Goal: Task Accomplishment & Management: Manage account settings

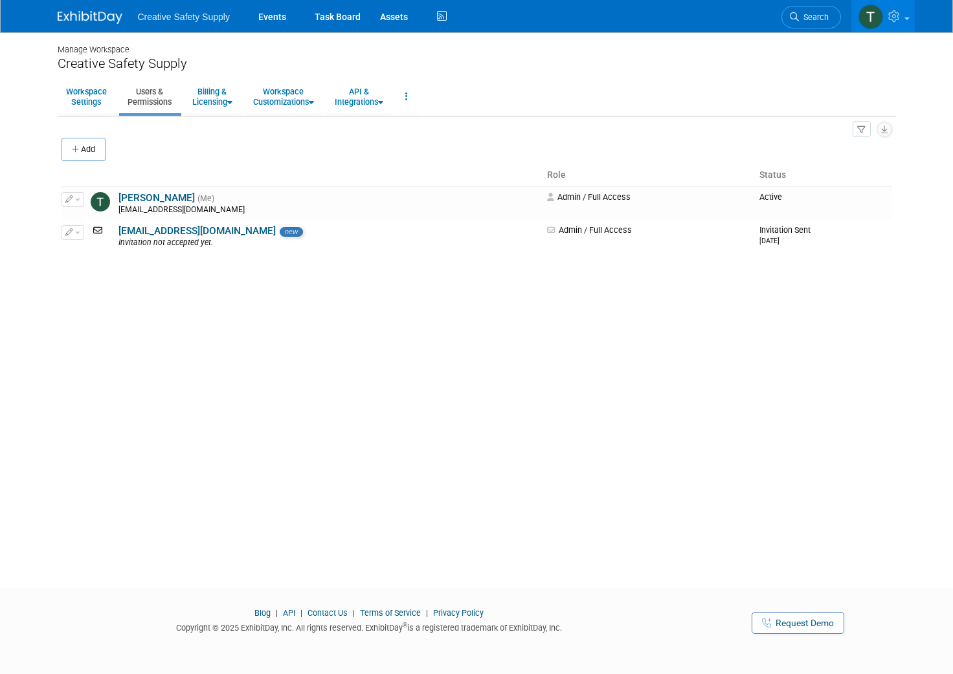
click at [76, 17] on img at bounding box center [90, 17] width 65 height 13
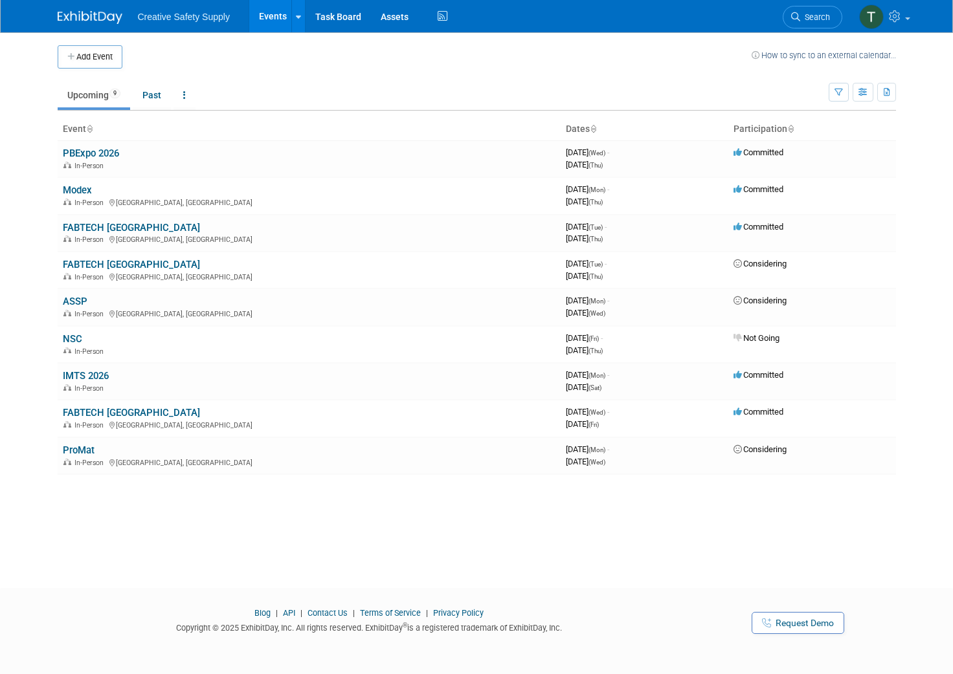
click at [98, 153] on link "PBExpo 2026" at bounding box center [91, 154] width 56 height 12
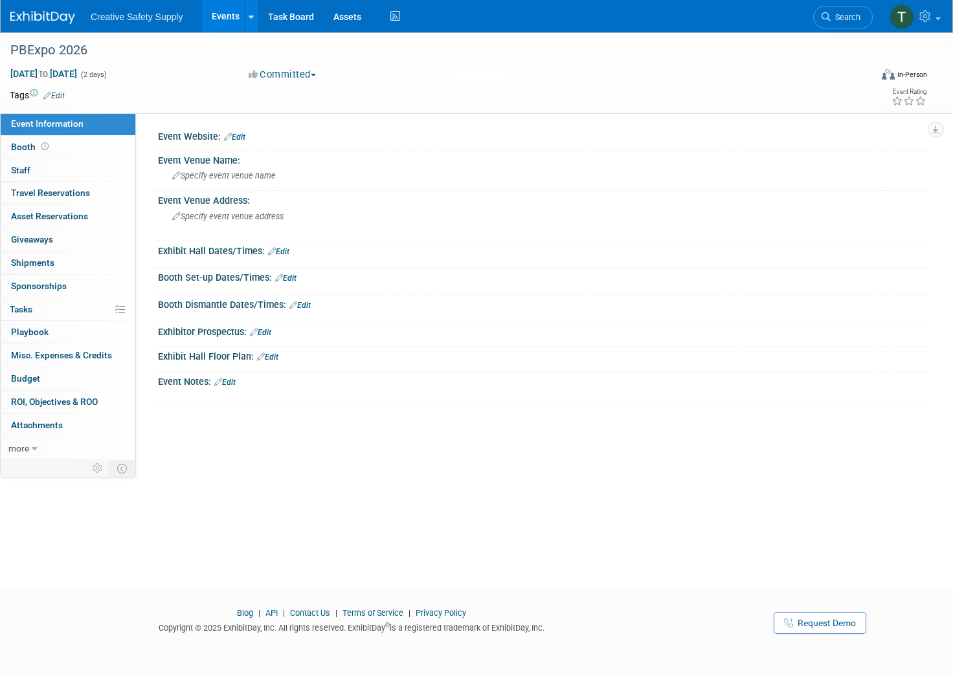
scroll to position [1, 0]
click at [239, 133] on link "Edit" at bounding box center [234, 135] width 21 height 9
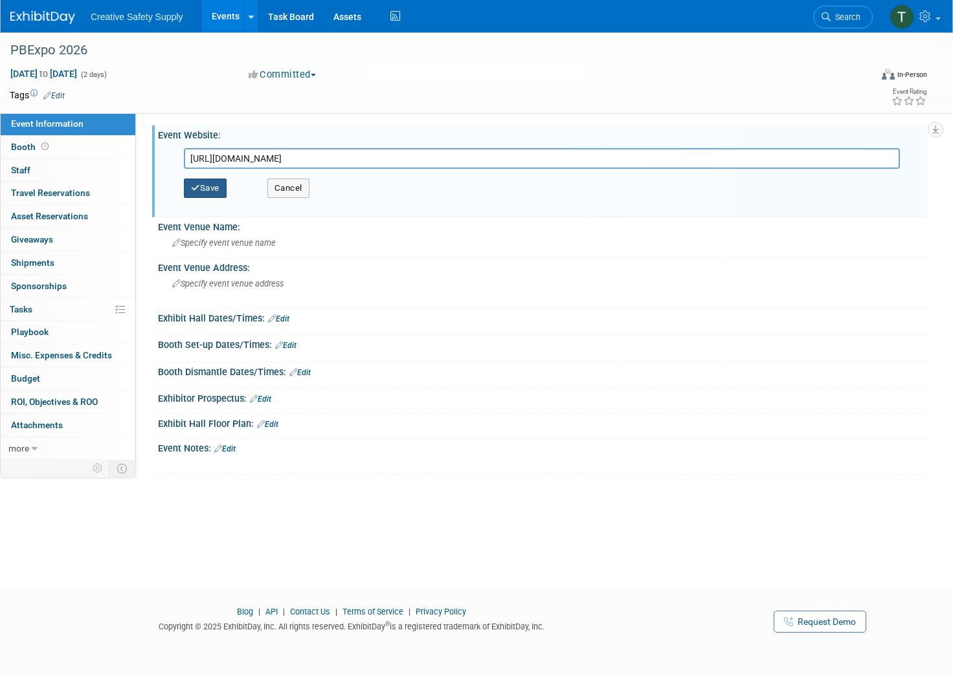
type input "https://www.pbexpo.org"
click at [198, 188] on icon "button" at bounding box center [195, 188] width 9 height 8
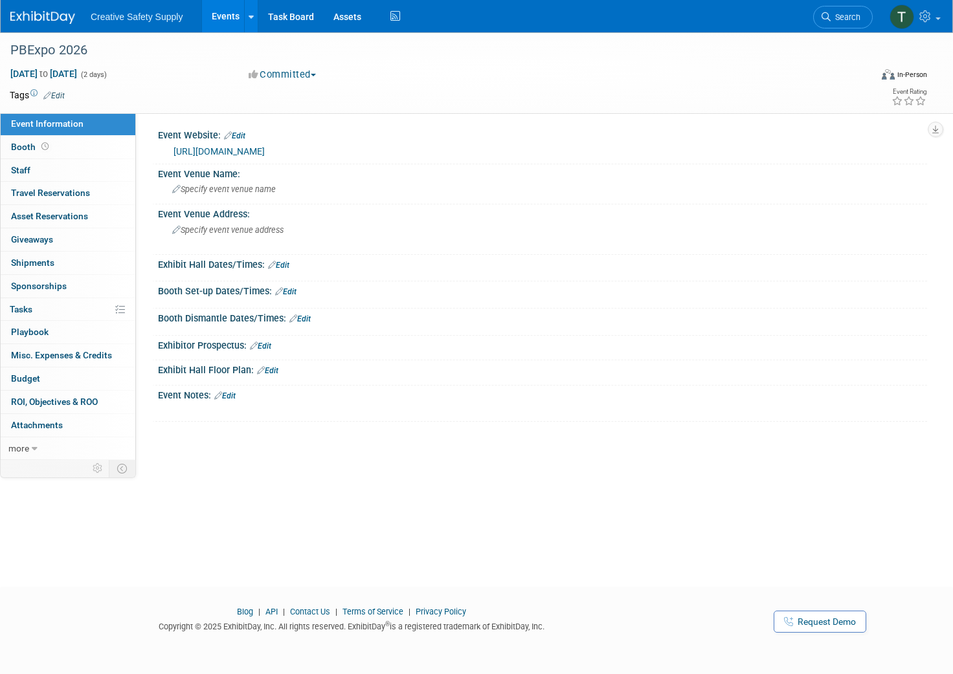
click at [283, 264] on link "Edit" at bounding box center [278, 265] width 21 height 9
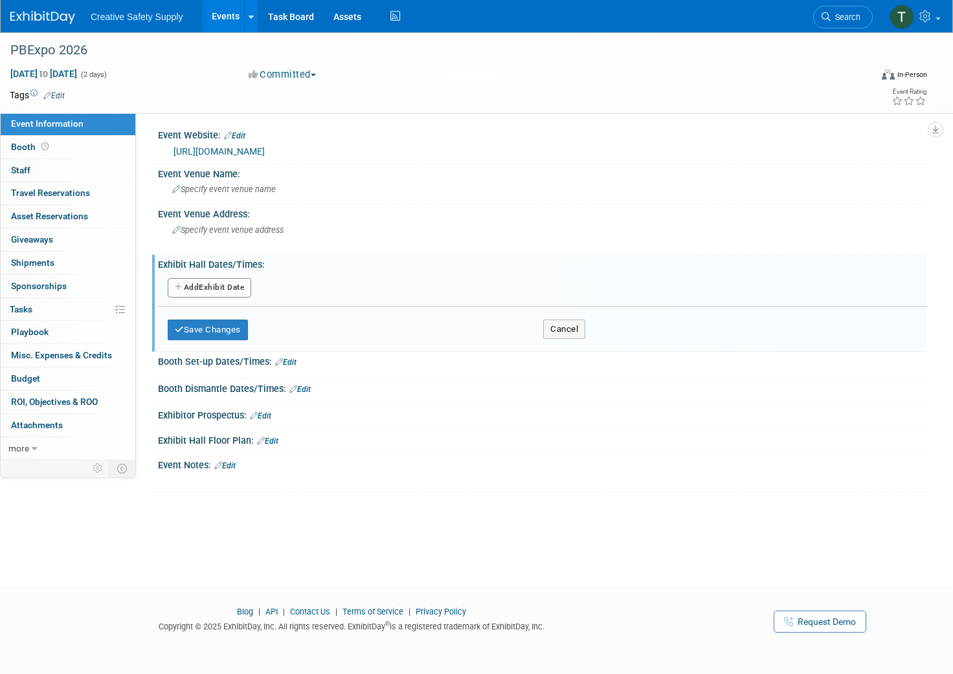
click at [219, 282] on button "Add Another Exhibit Date" at bounding box center [209, 287] width 83 height 19
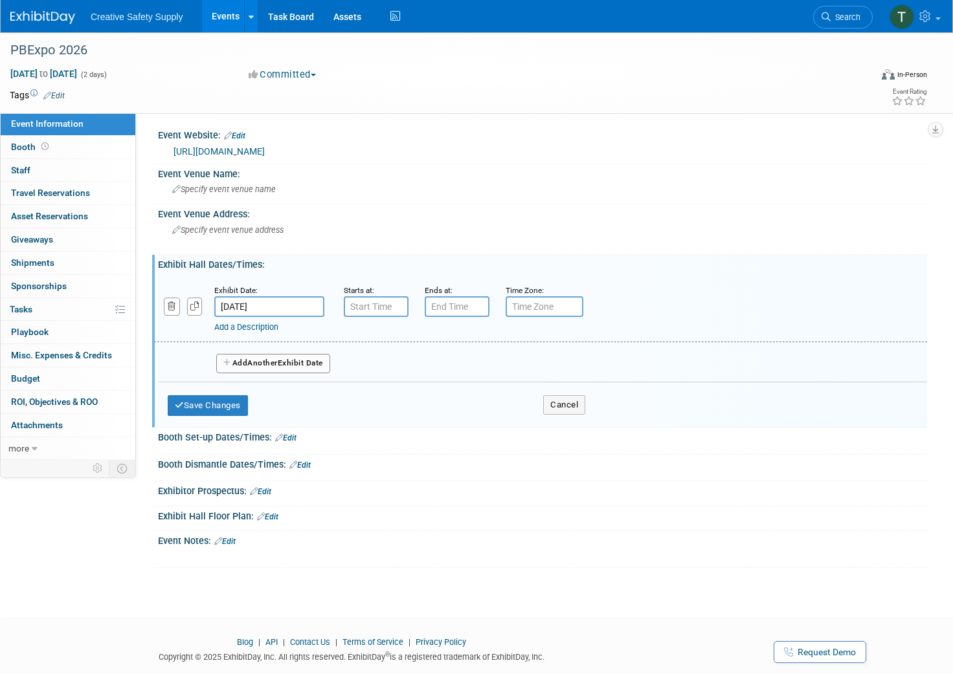
click at [216, 402] on button "Save Changes" at bounding box center [208, 405] width 80 height 21
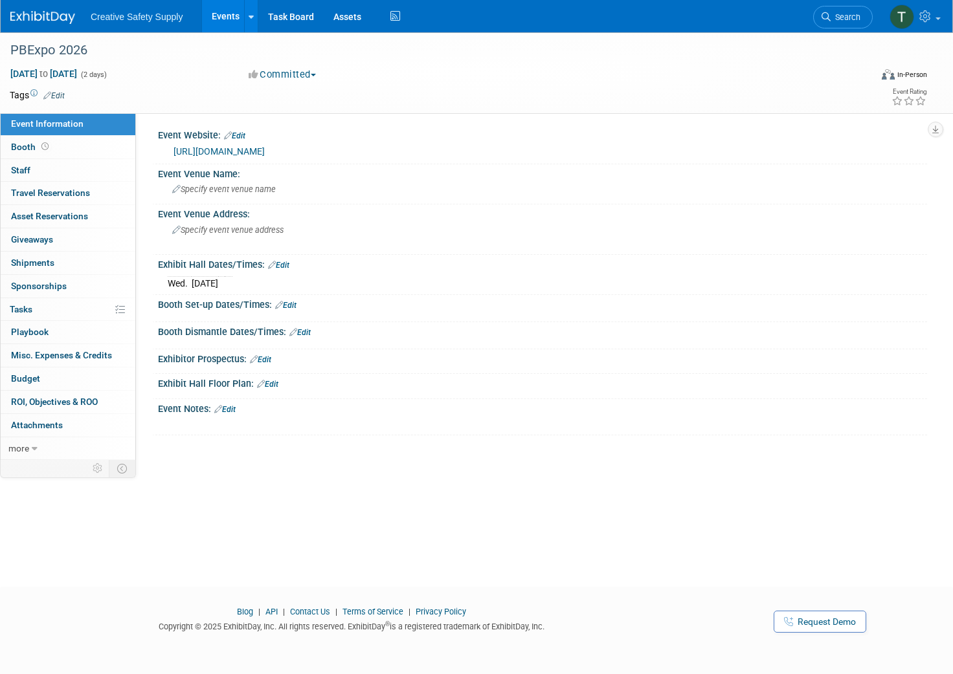
click at [206, 284] on td "Mar 11, 2026" at bounding box center [205, 284] width 27 height 14
click at [282, 262] on link "Edit" at bounding box center [278, 265] width 21 height 9
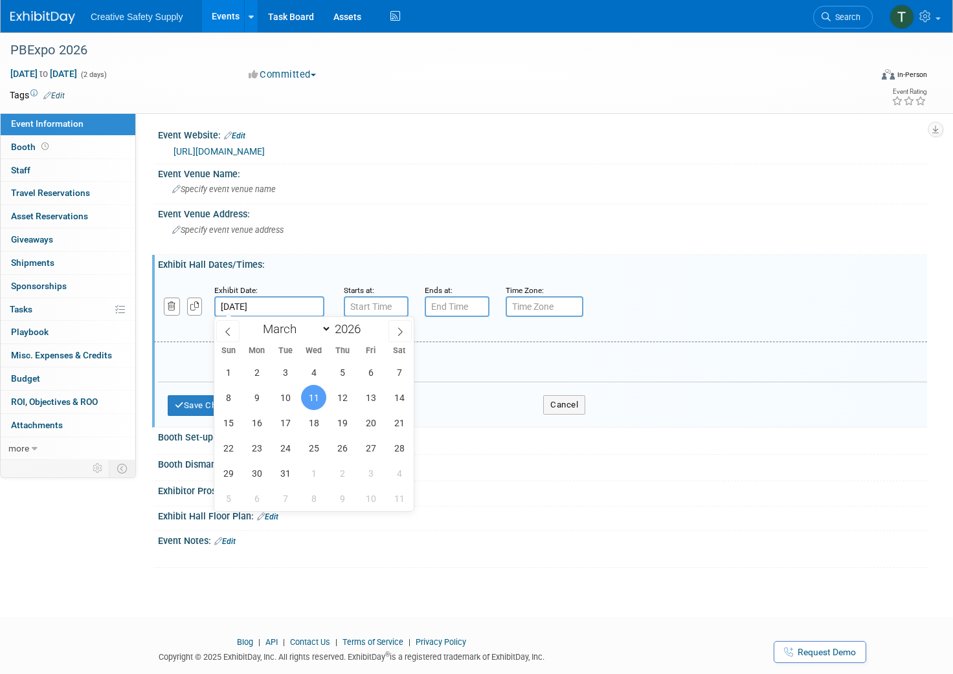
click at [241, 300] on input "Mar 11, 2026" at bounding box center [269, 306] width 110 height 21
click at [280, 398] on span "10" at bounding box center [284, 397] width 25 height 25
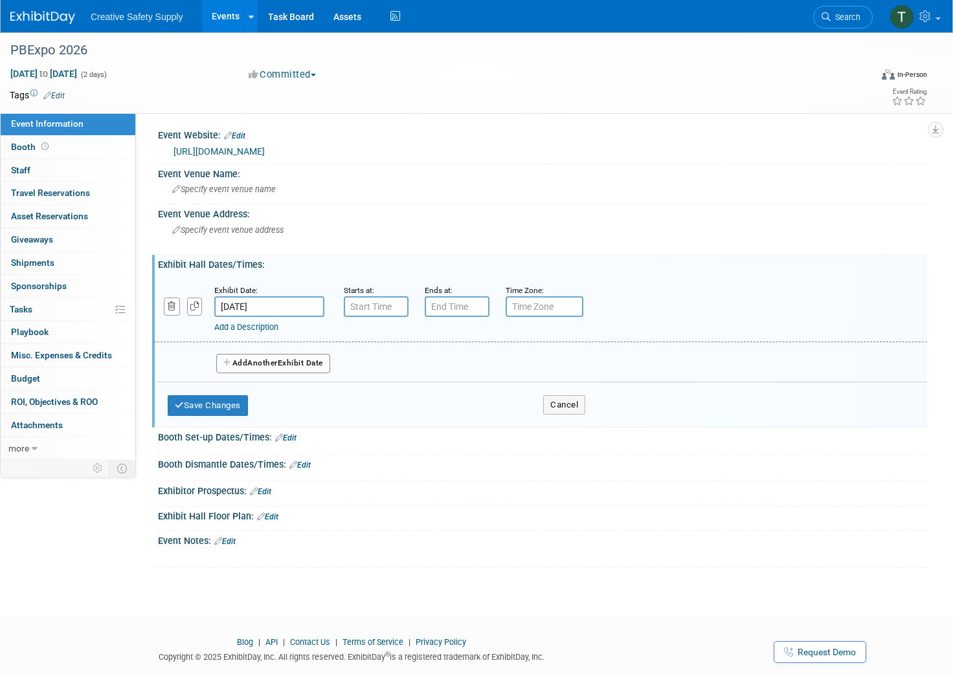
click at [267, 304] on input "[DATE]" at bounding box center [269, 306] width 110 height 21
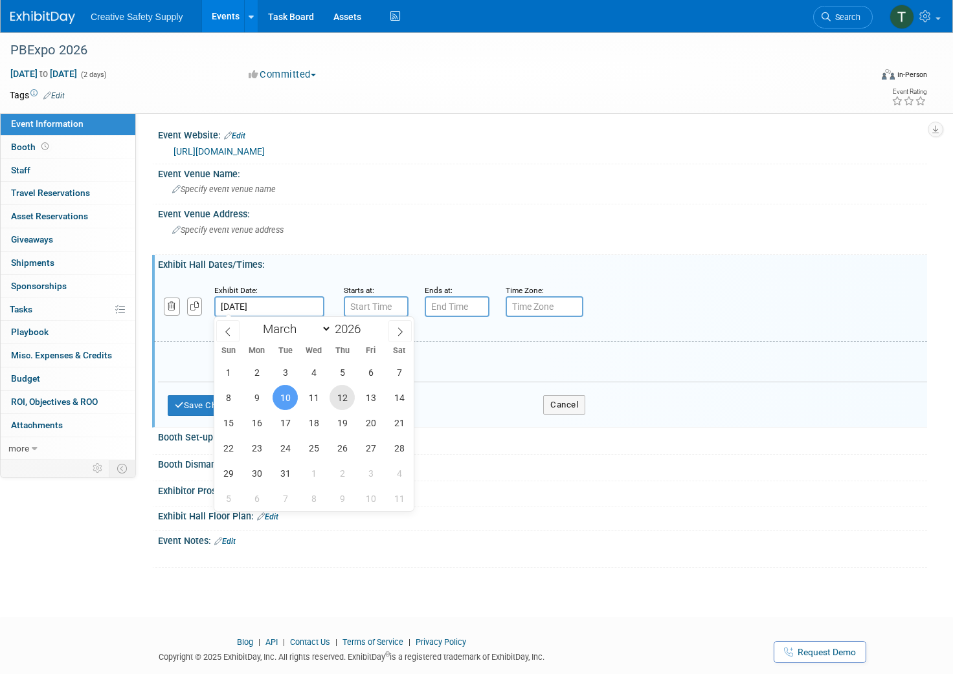
click at [348, 396] on span "12" at bounding box center [341, 397] width 25 height 25
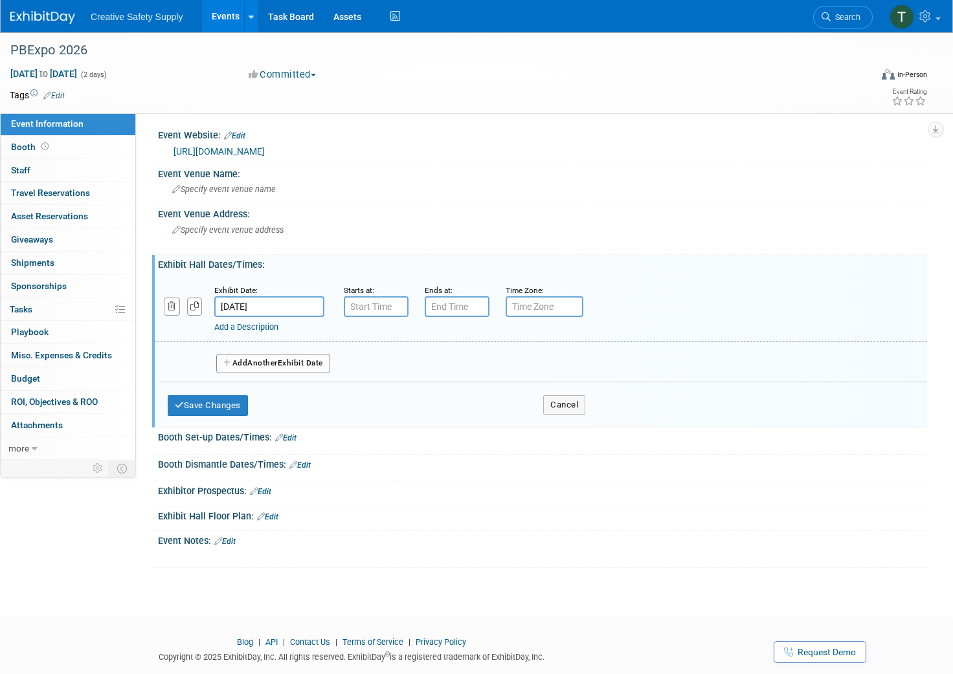
click at [254, 302] on input "Mar 12, 2026" at bounding box center [269, 306] width 110 height 21
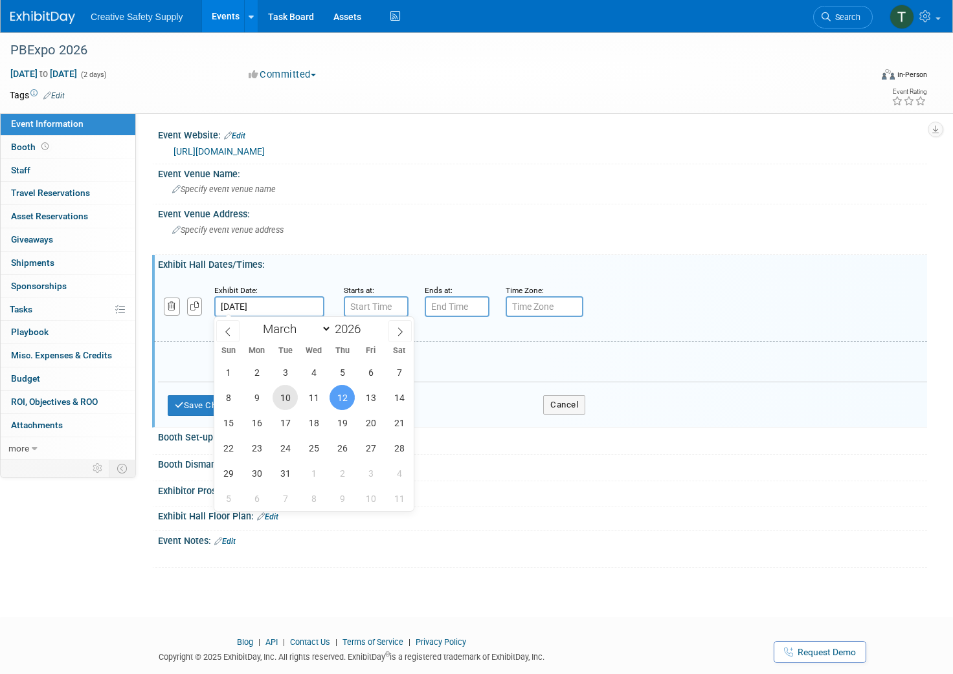
click at [288, 395] on span "10" at bounding box center [284, 397] width 25 height 25
type input "Mar 10, 2026"
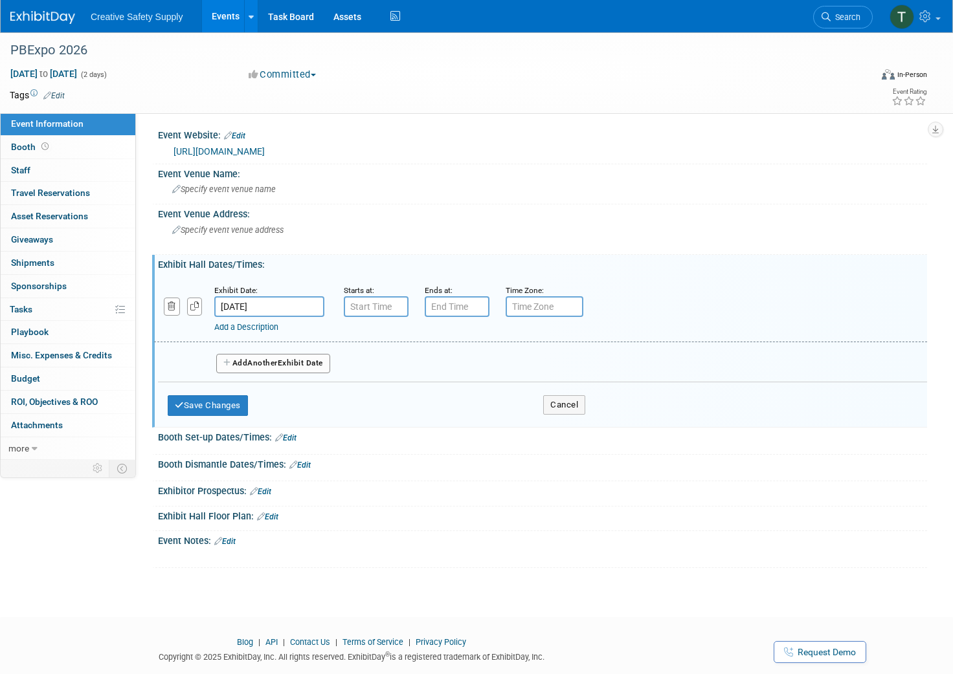
click at [217, 403] on button "Save Changes" at bounding box center [208, 405] width 80 height 21
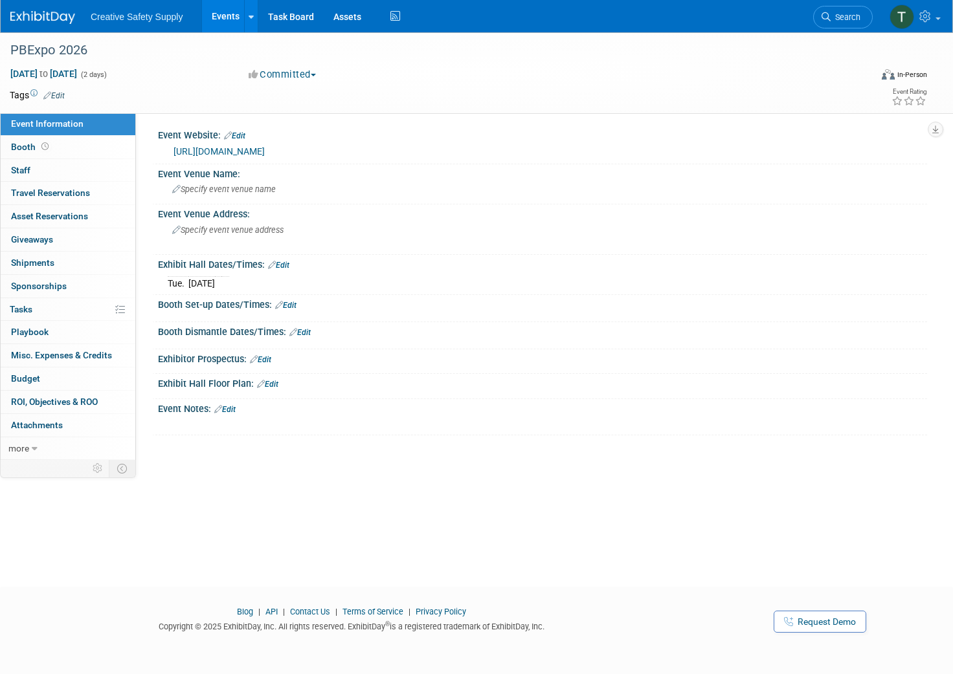
click at [61, 71] on span "Mar 11, 2026 to Mar 12, 2026" at bounding box center [44, 74] width 68 height 12
select select "2"
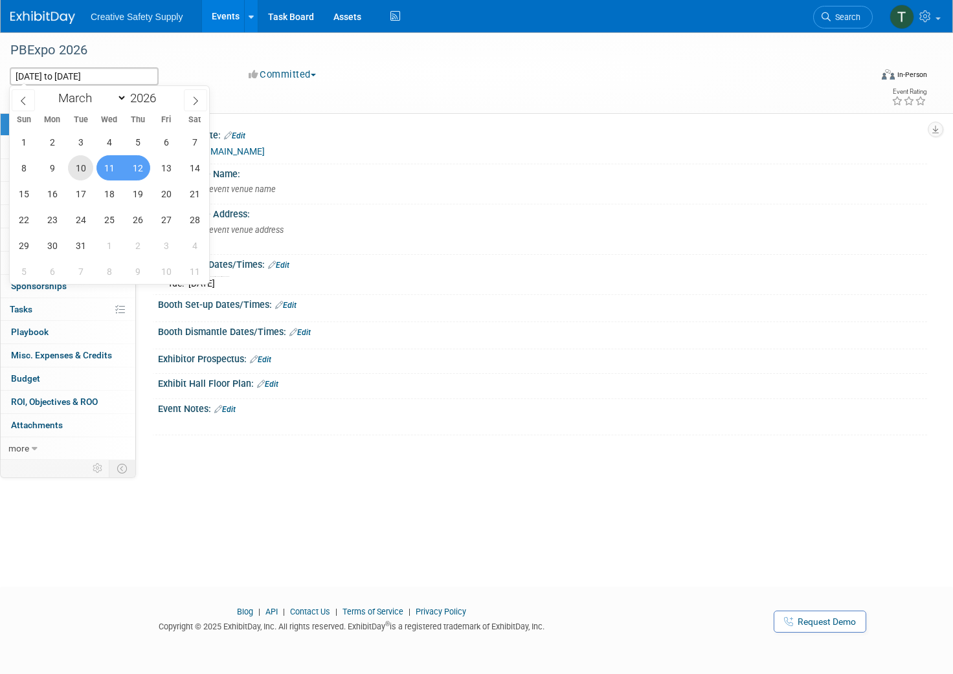
click at [84, 169] on span "10" at bounding box center [80, 167] width 25 height 25
type input "Mar 10, 2026"
click at [133, 170] on span "12" at bounding box center [137, 167] width 25 height 25
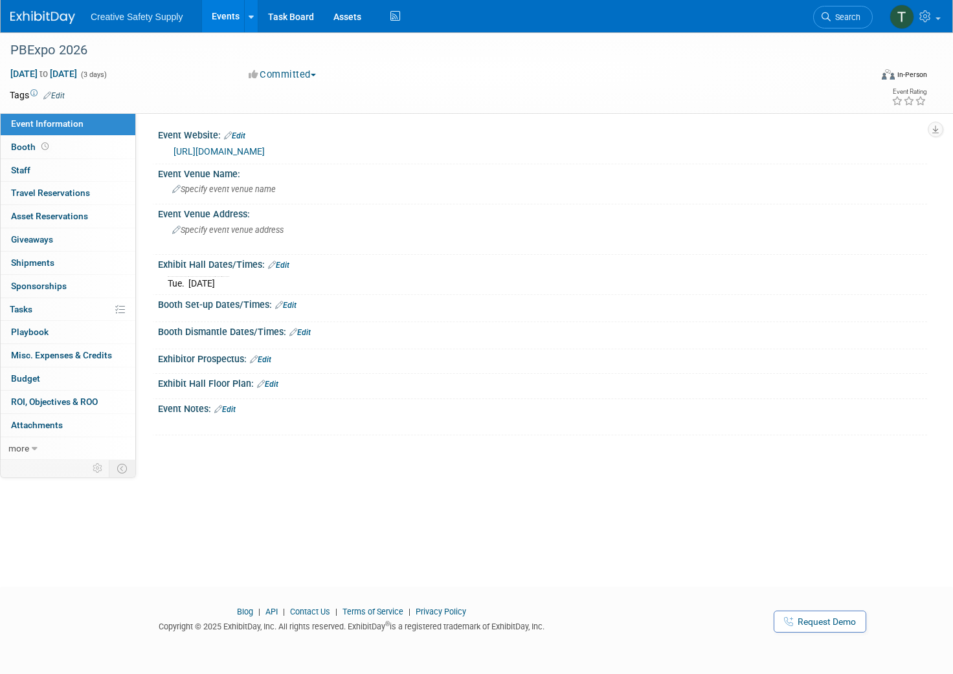
click at [36, 16] on img at bounding box center [42, 17] width 65 height 13
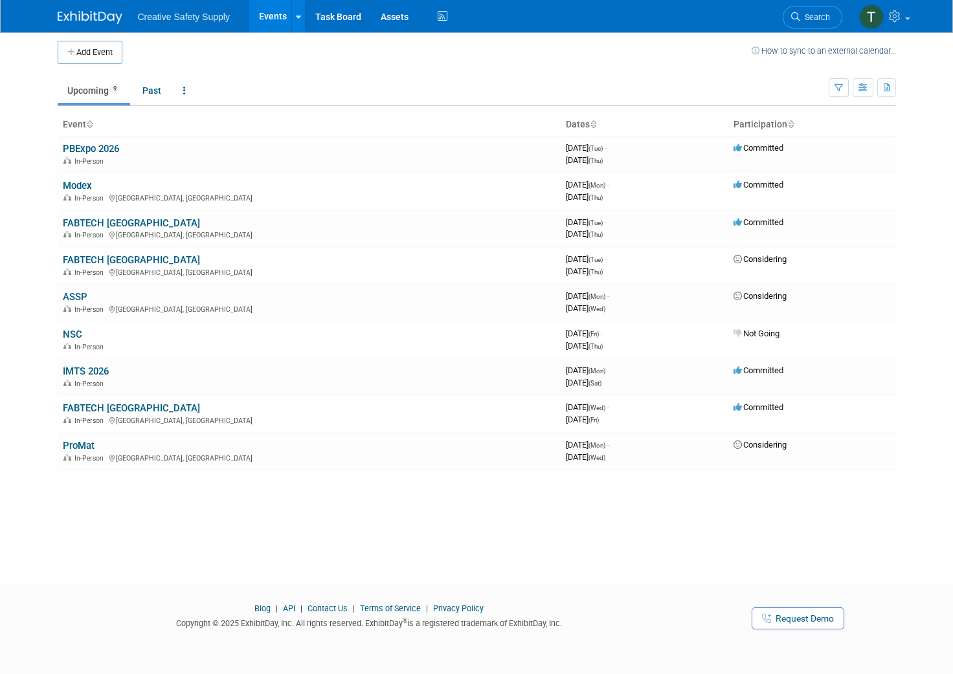
scroll to position [5, 0]
click at [96, 148] on link "PBExpo 2026" at bounding box center [91, 149] width 56 height 12
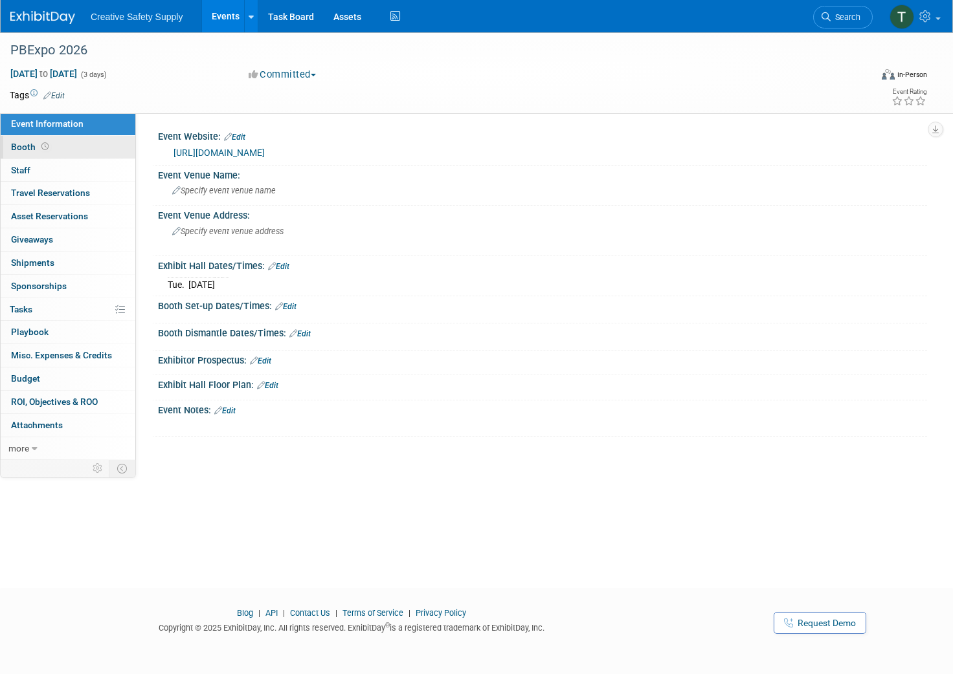
click at [25, 144] on span "Booth" at bounding box center [31, 147] width 40 height 10
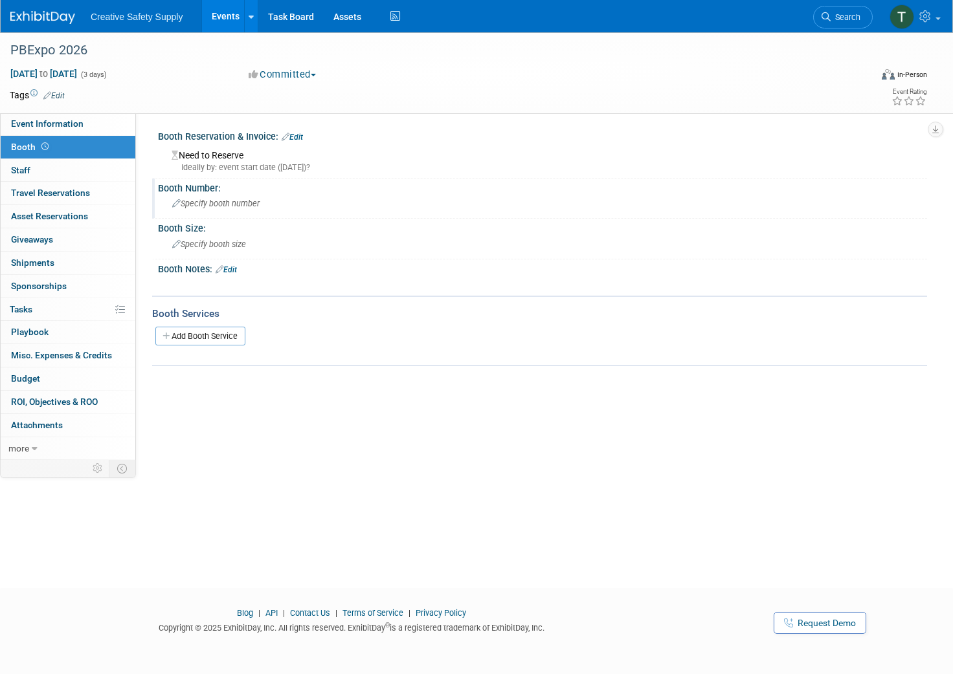
click at [228, 205] on span "Specify booth number" at bounding box center [215, 204] width 87 height 10
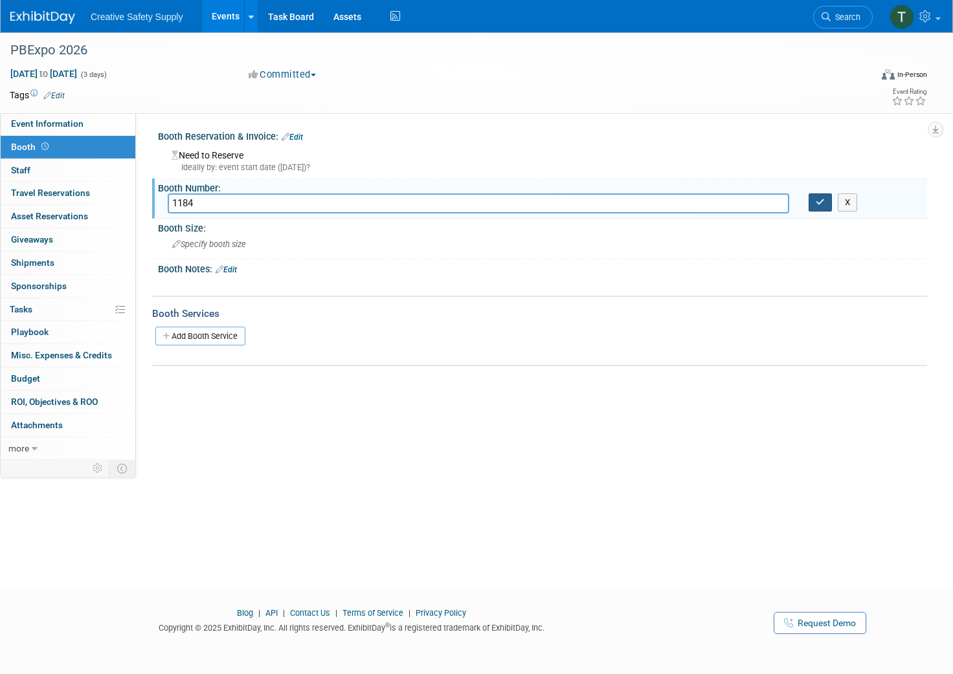
type input "1184"
click at [817, 205] on icon "button" at bounding box center [819, 202] width 9 height 8
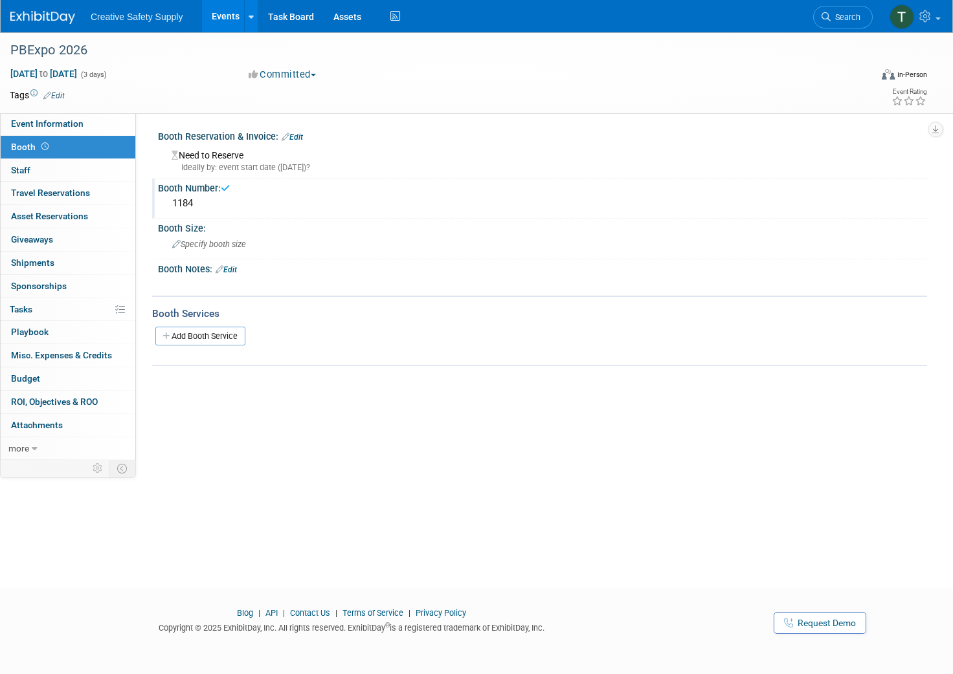
scroll to position [3, 1]
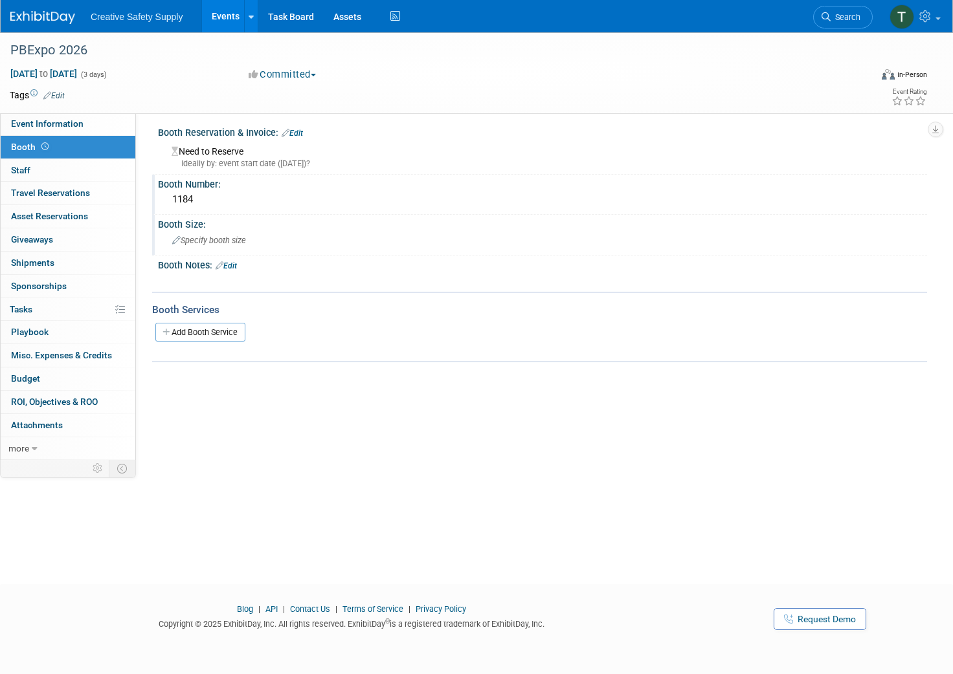
click at [225, 239] on span "Specify booth size" at bounding box center [209, 241] width 74 height 10
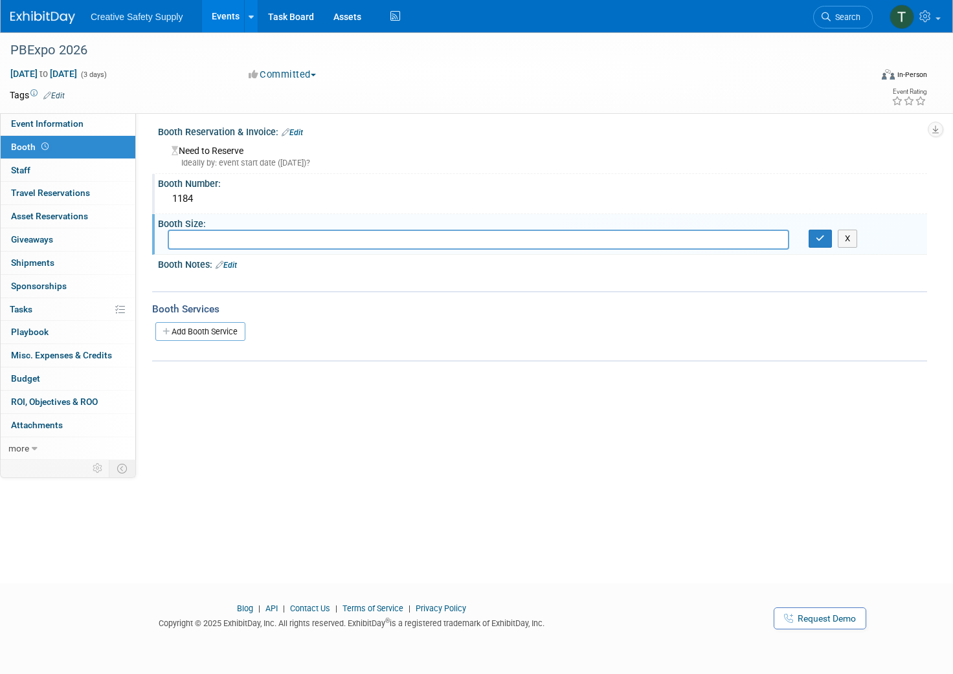
scroll to position [5, 0]
type input "10x10"
click at [822, 237] on icon "button" at bounding box center [819, 238] width 9 height 8
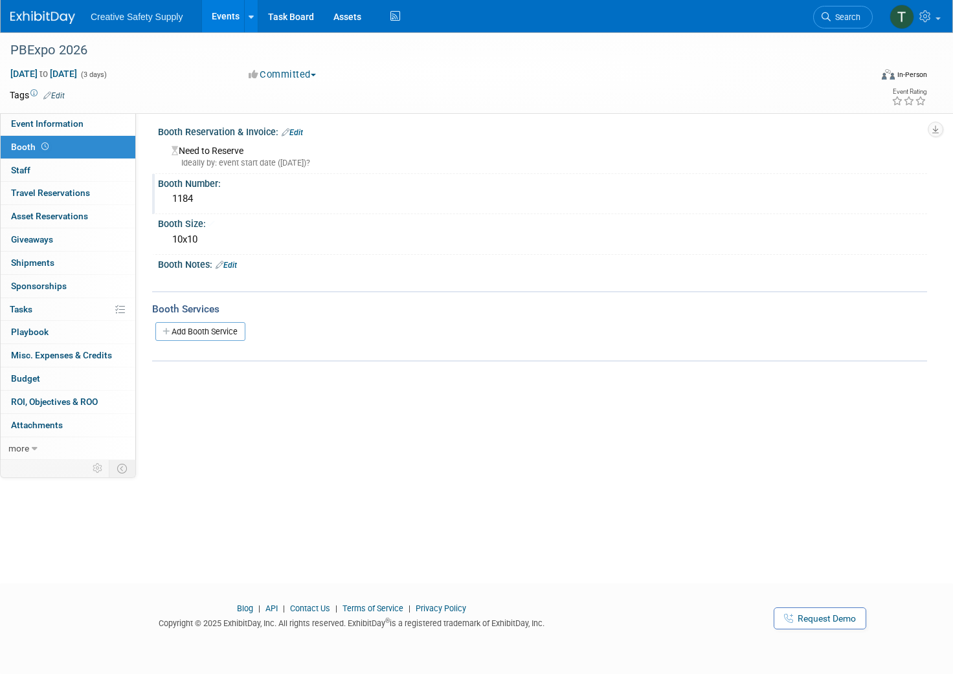
scroll to position [3, 0]
click at [196, 327] on link "Add Booth Service" at bounding box center [200, 333] width 90 height 19
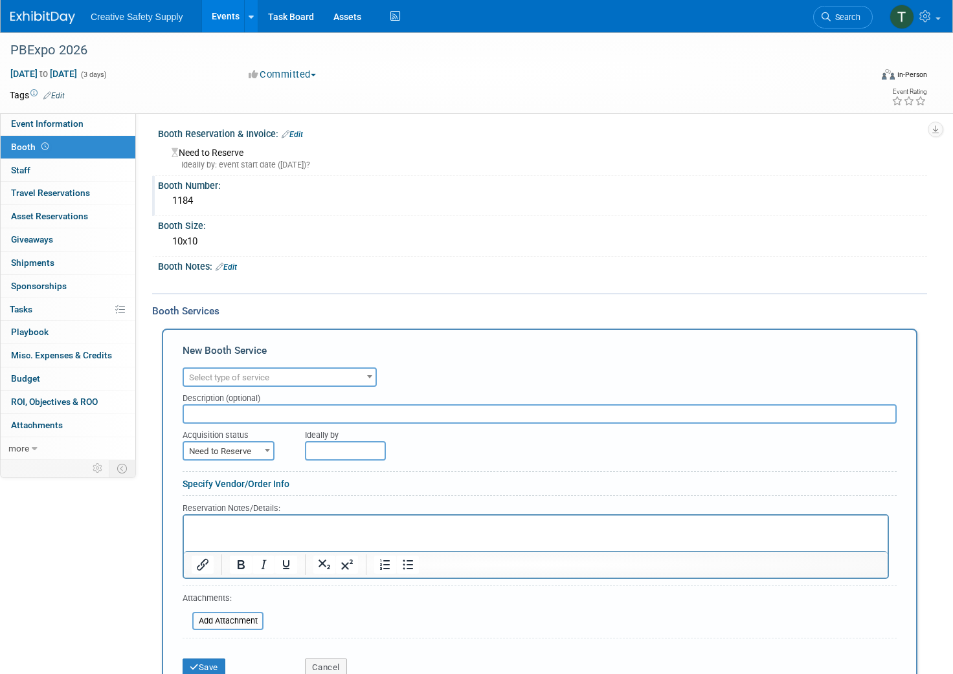
scroll to position [0, 0]
click at [227, 373] on span "Select type of service" at bounding box center [229, 378] width 80 height 10
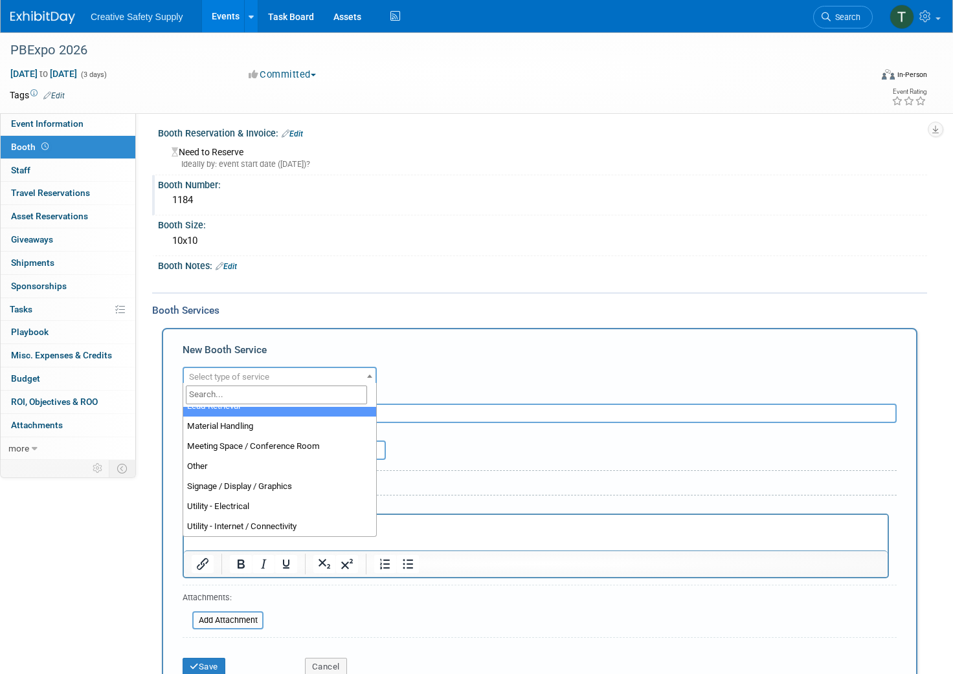
scroll to position [291, 0]
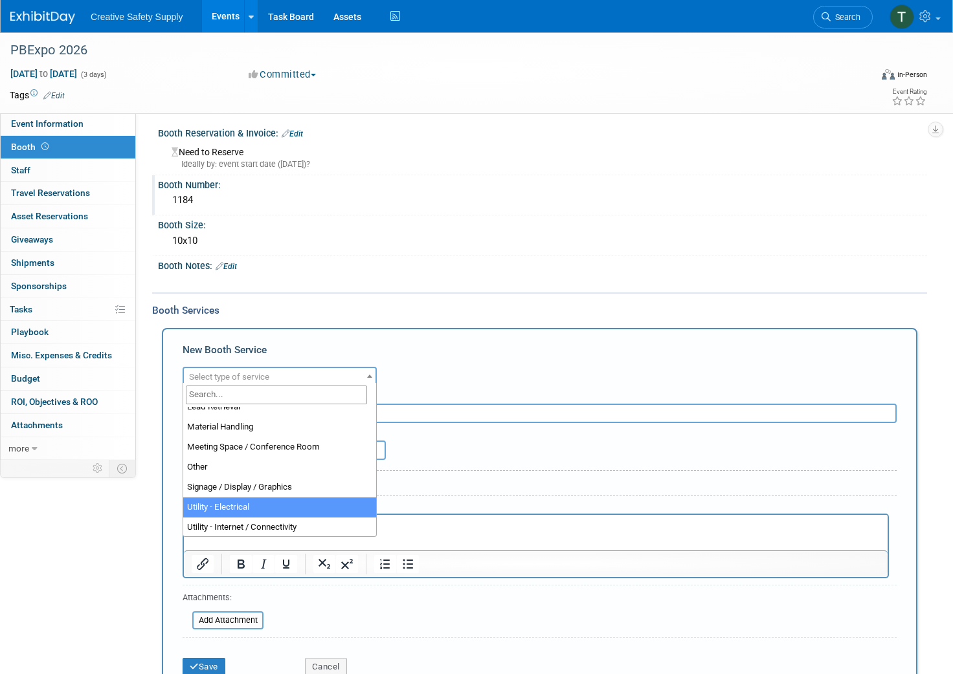
select select "8"
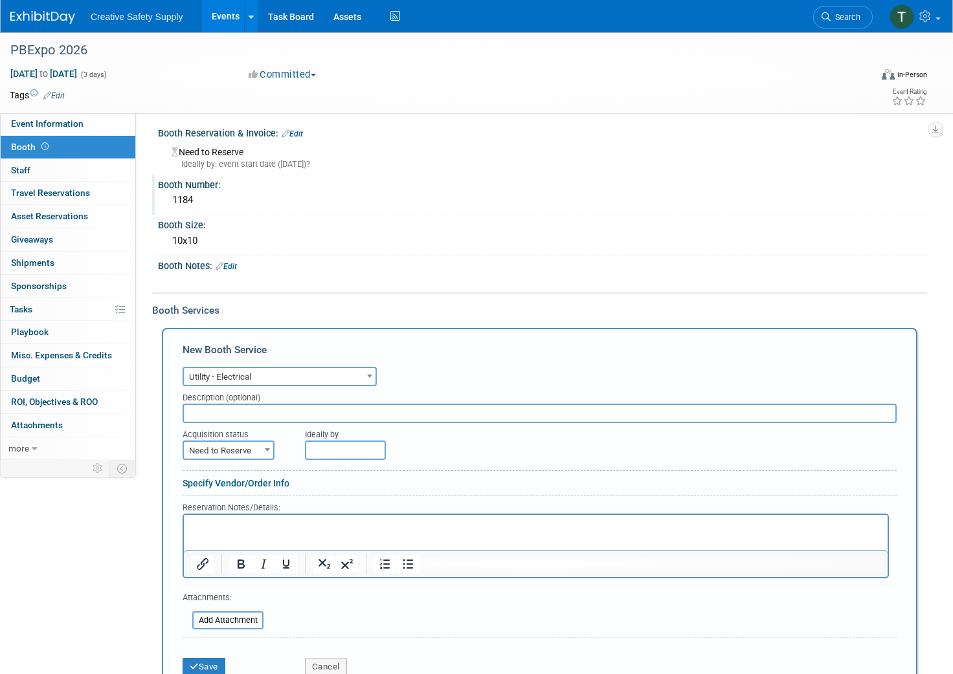
click at [272, 412] on input "text" at bounding box center [540, 413] width 714 height 19
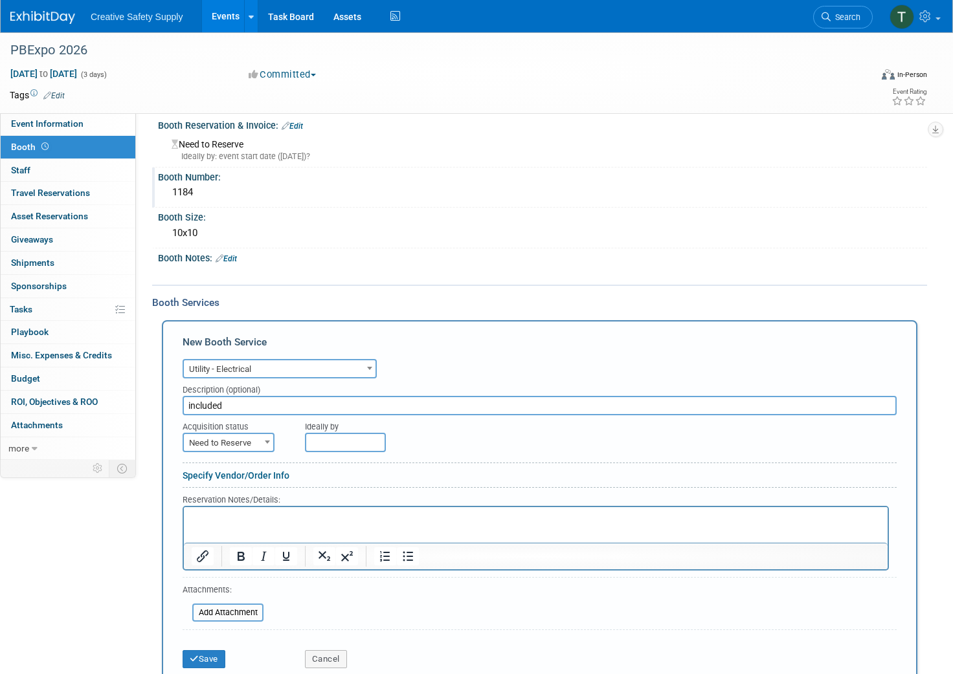
scroll to position [13, 0]
type input "included"
click at [263, 441] on span at bounding box center [267, 440] width 13 height 17
select select "2"
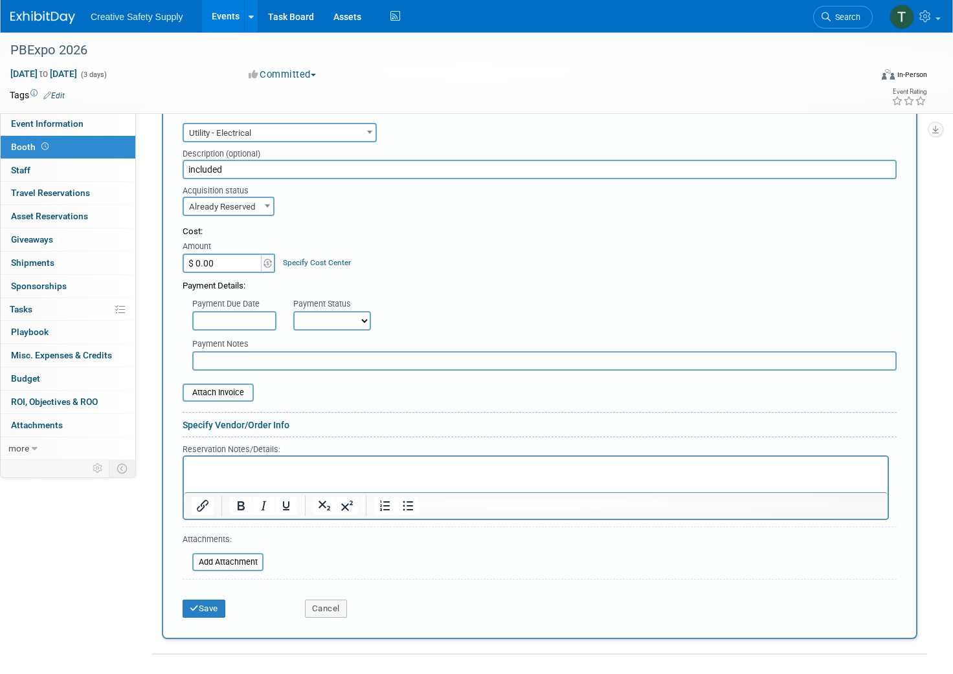
scroll to position [256, 0]
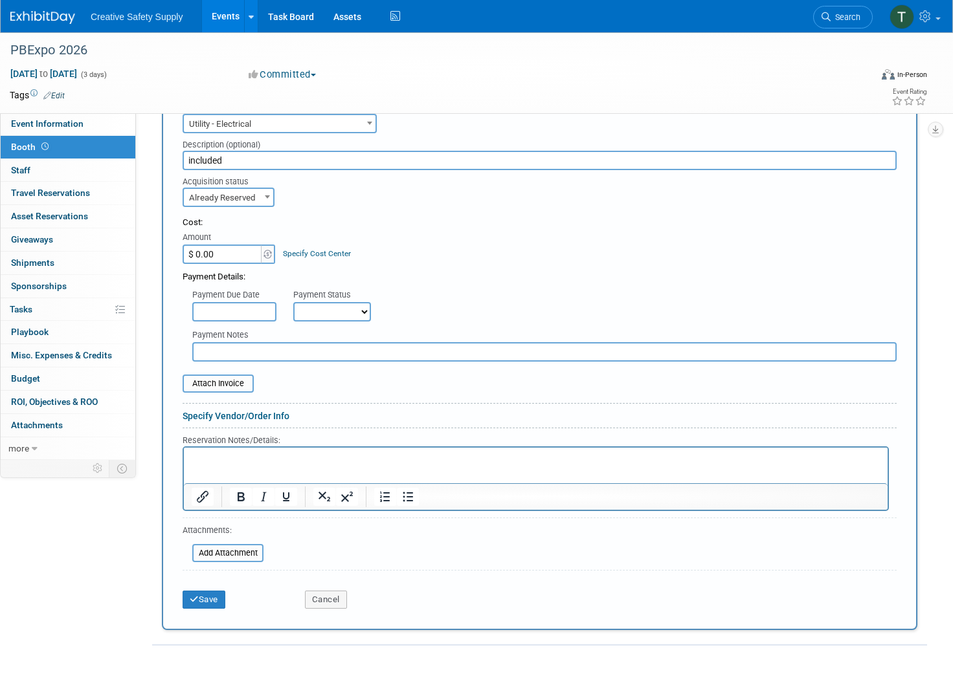
click at [212, 595] on button "Save" at bounding box center [204, 600] width 43 height 18
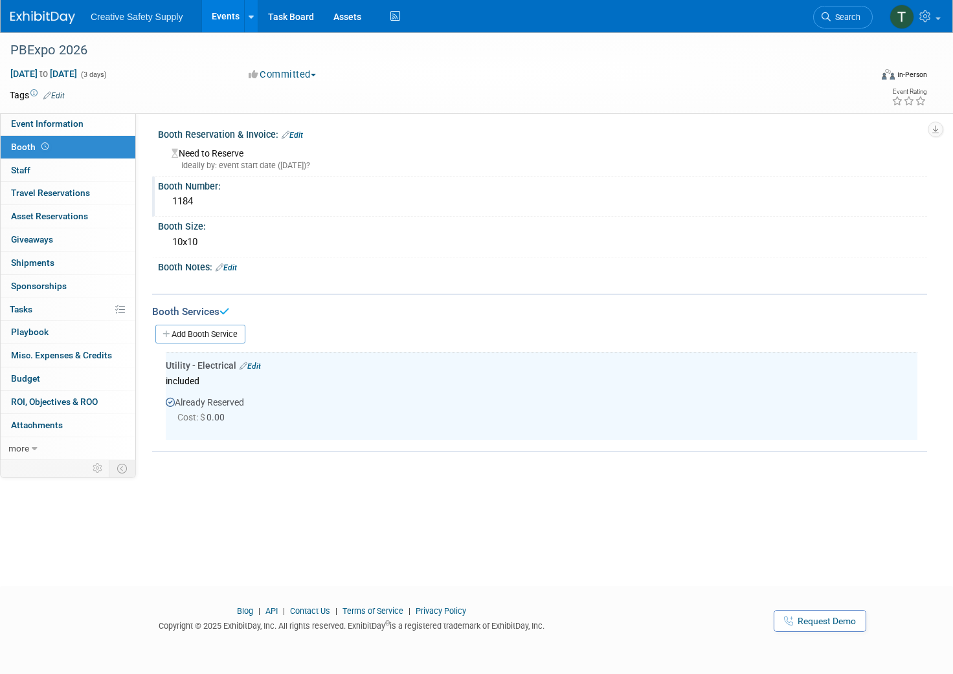
scroll to position [1, 0]
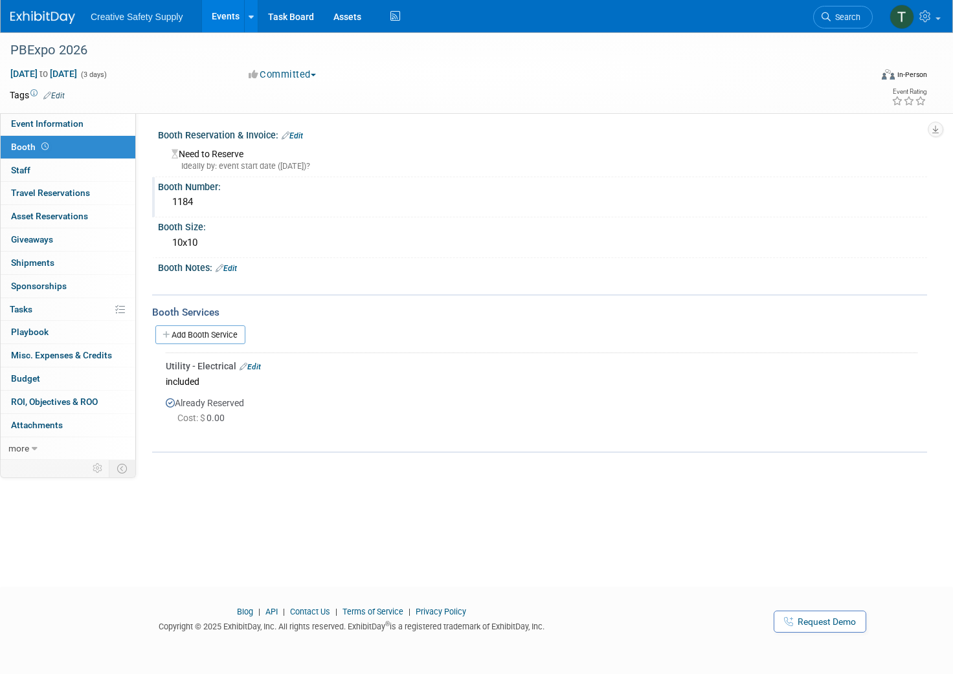
click at [201, 334] on link "Add Booth Service" at bounding box center [200, 335] width 90 height 19
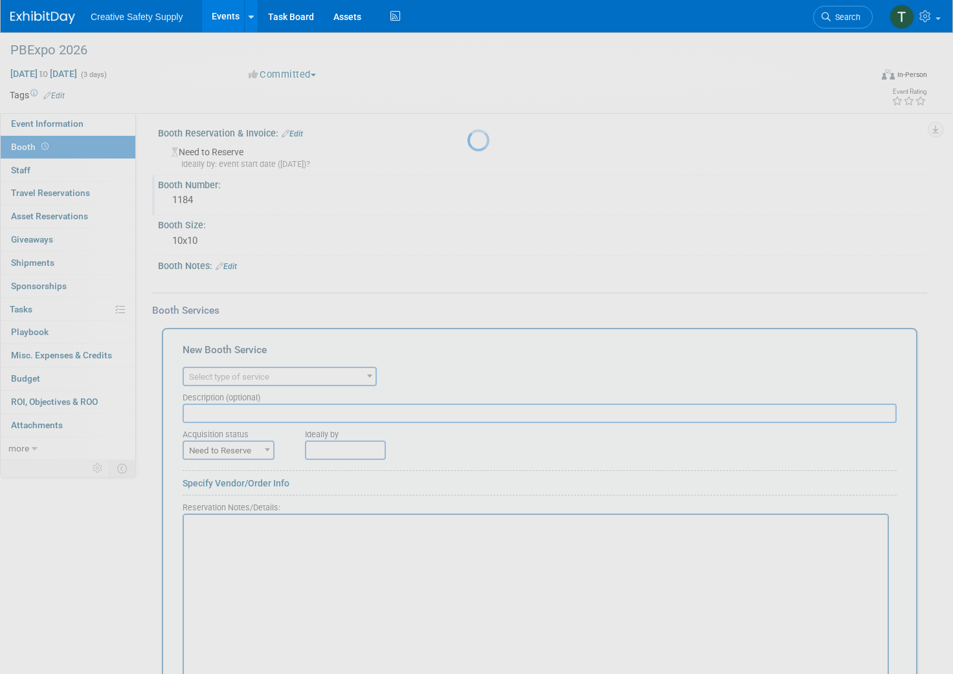
scroll to position [0, 0]
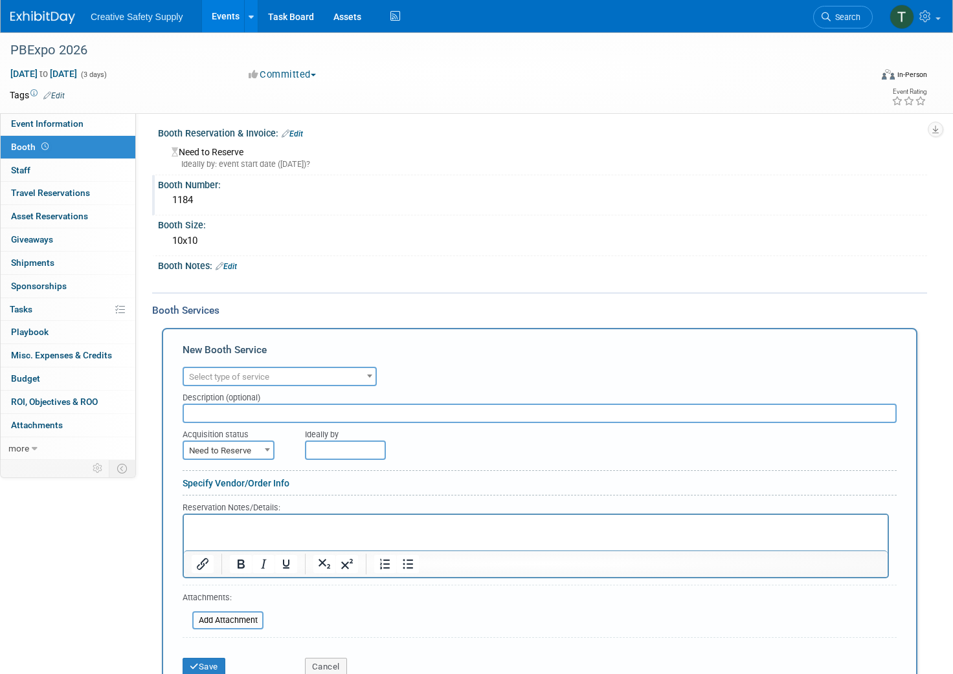
click at [285, 368] on span "Select type of service" at bounding box center [280, 377] width 192 height 18
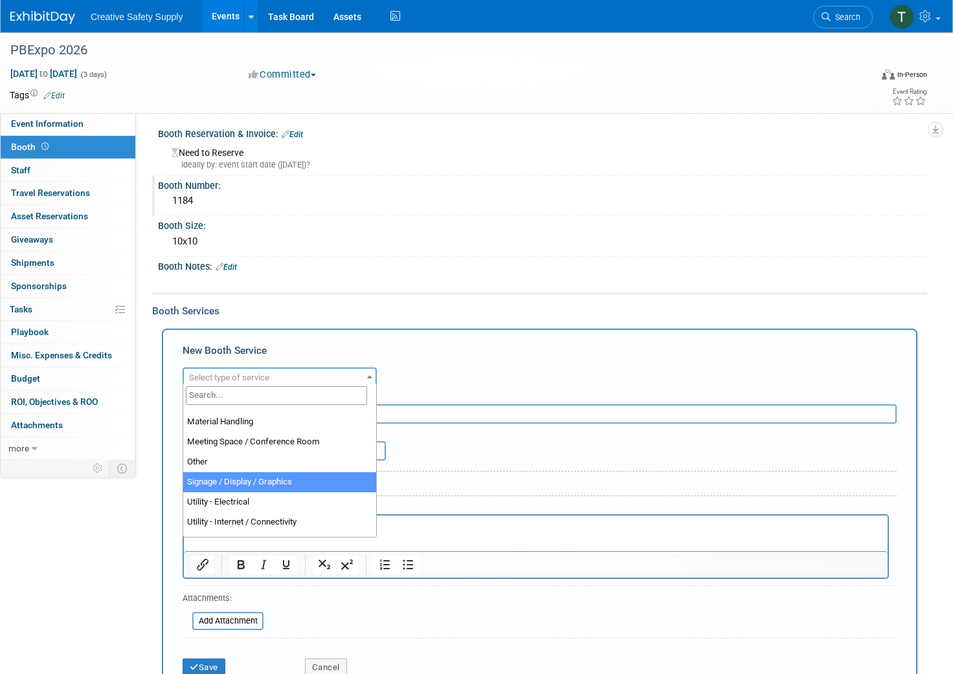
scroll to position [315, 0]
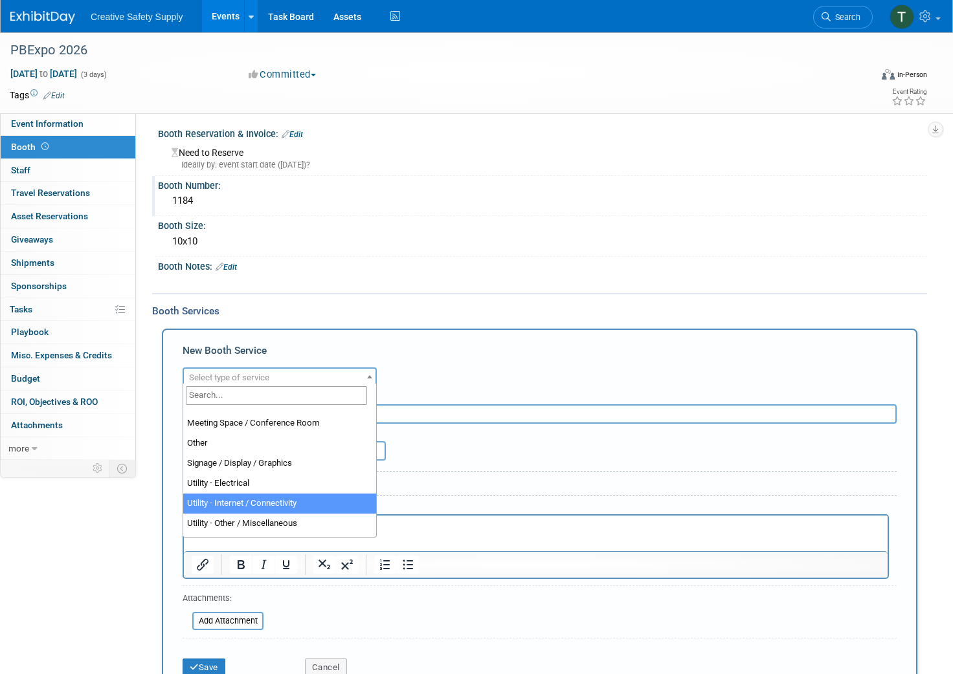
select select "18"
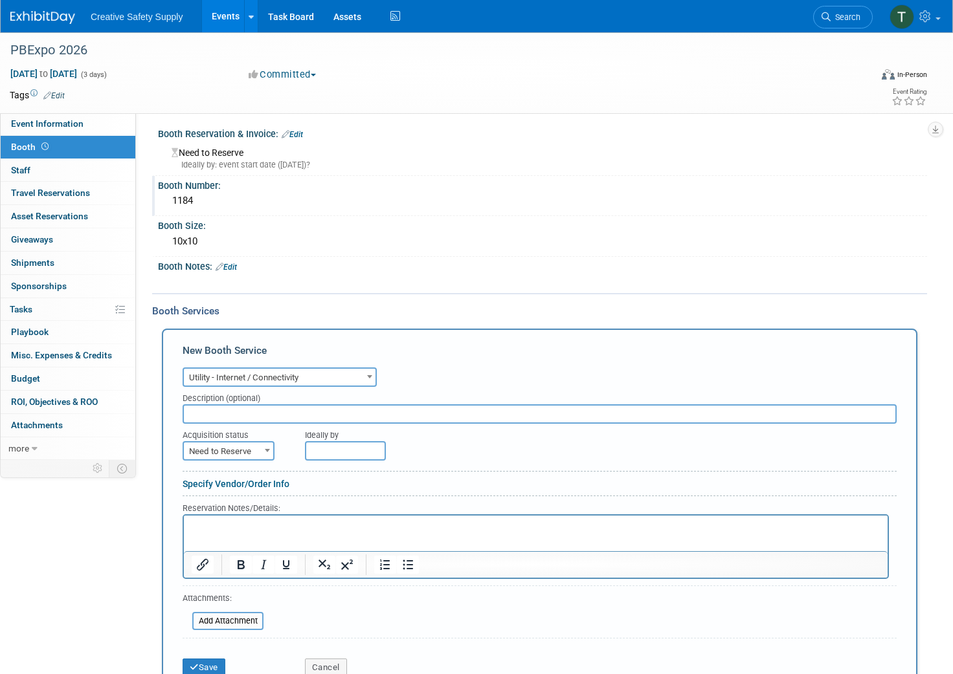
drag, startPoint x: 246, startPoint y: 410, endPoint x: 261, endPoint y: 411, distance: 15.5
click at [246, 410] on input "text" at bounding box center [540, 413] width 714 height 19
click at [251, 445] on span "Need to Reserve" at bounding box center [228, 452] width 89 height 18
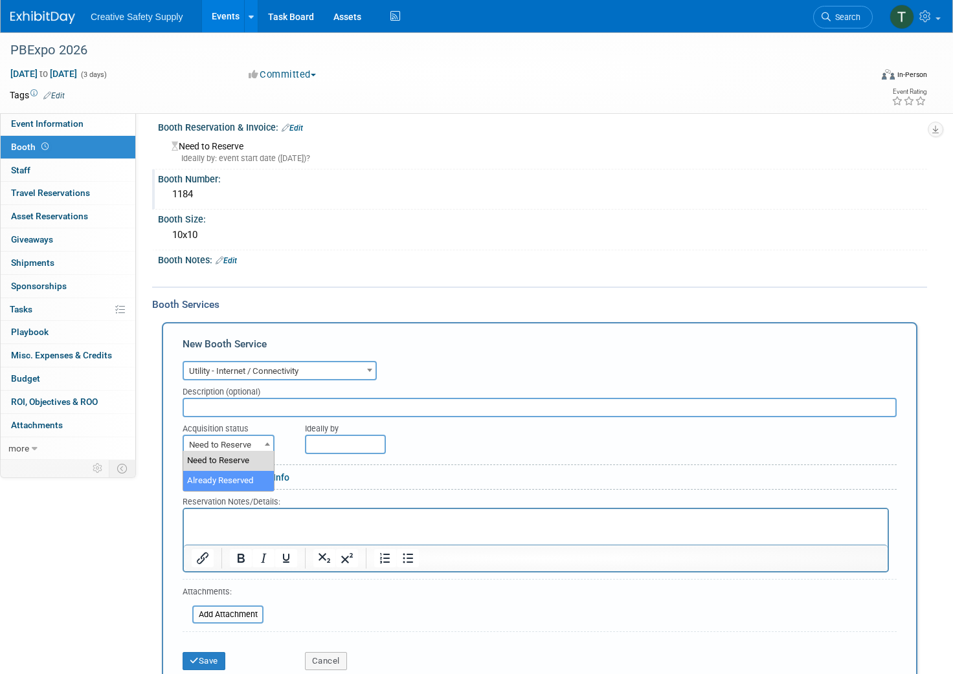
select select "2"
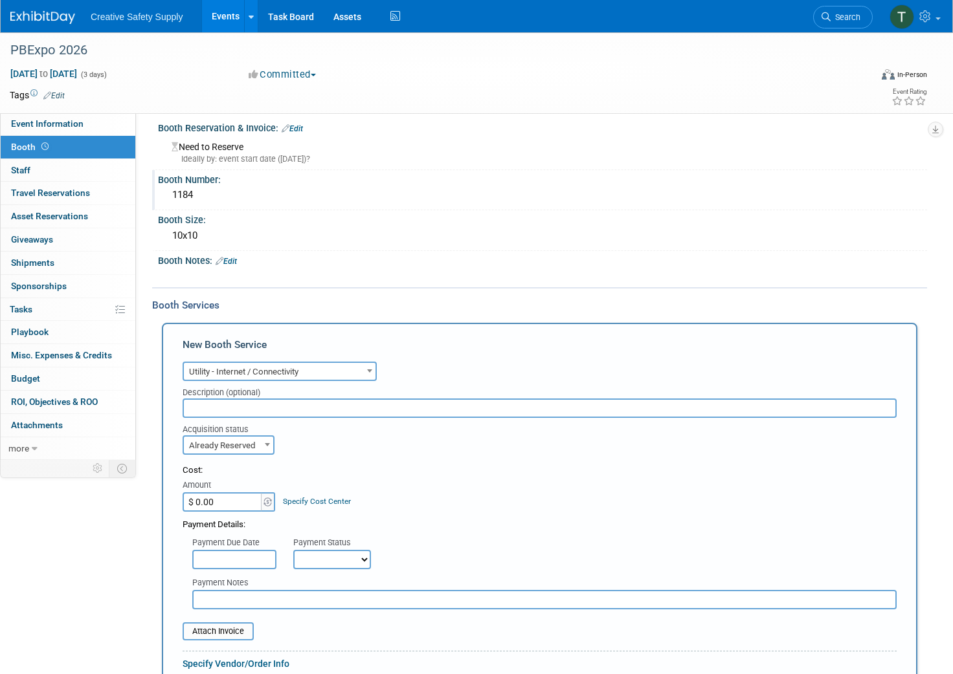
scroll to position [9, 0]
click at [223, 401] on input "text" at bounding box center [540, 407] width 714 height 19
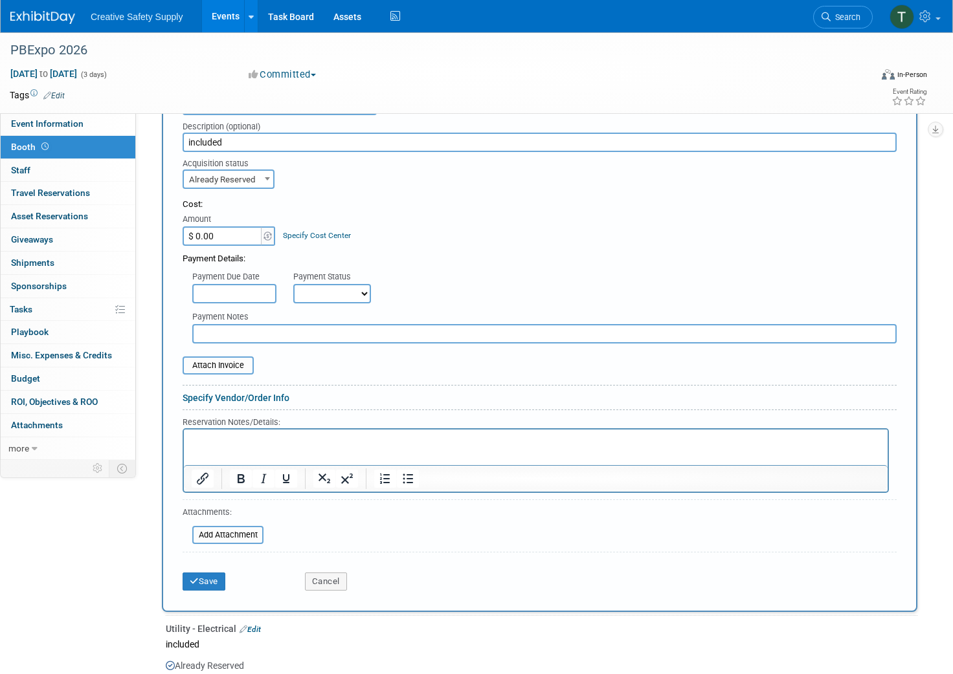
scroll to position [296, 0]
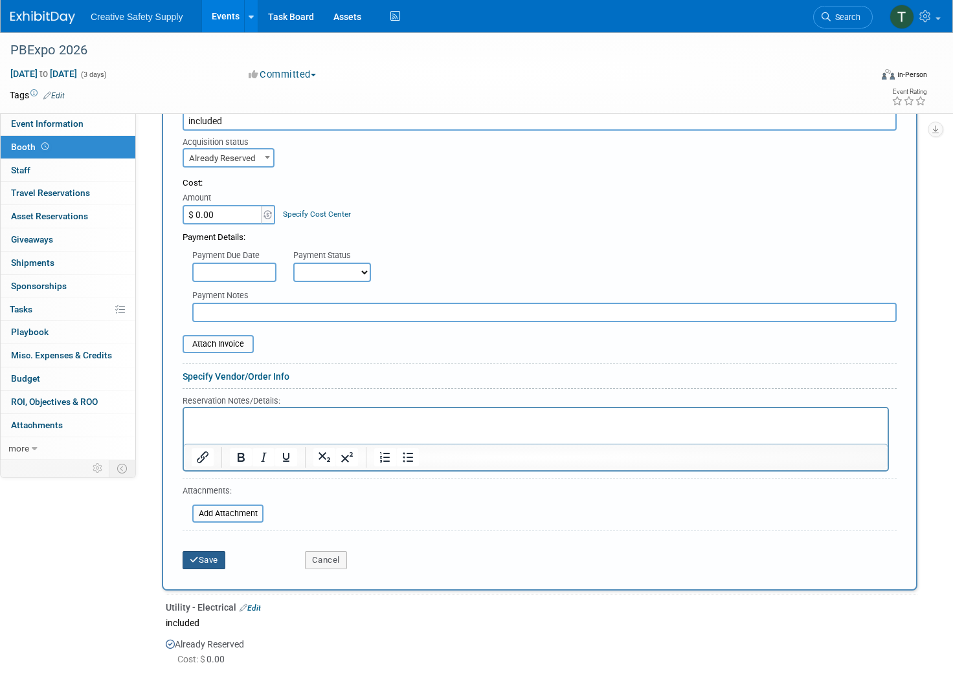
type input "included"
click at [197, 551] on button "Save" at bounding box center [204, 560] width 43 height 18
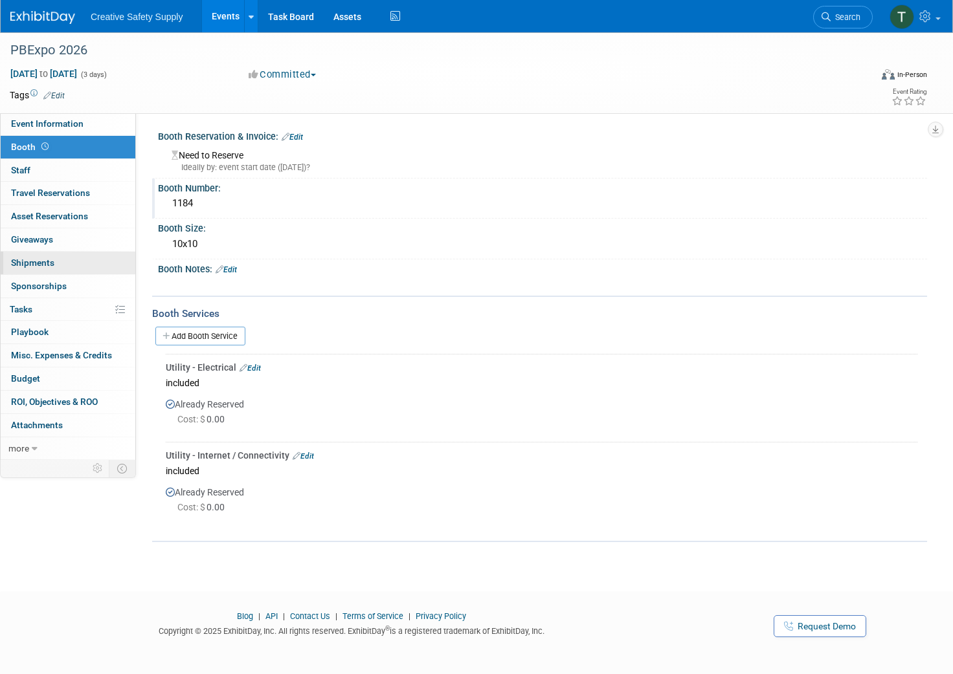
scroll to position [0, 0]
click at [71, 122] on span "Event Information" at bounding box center [47, 123] width 72 height 10
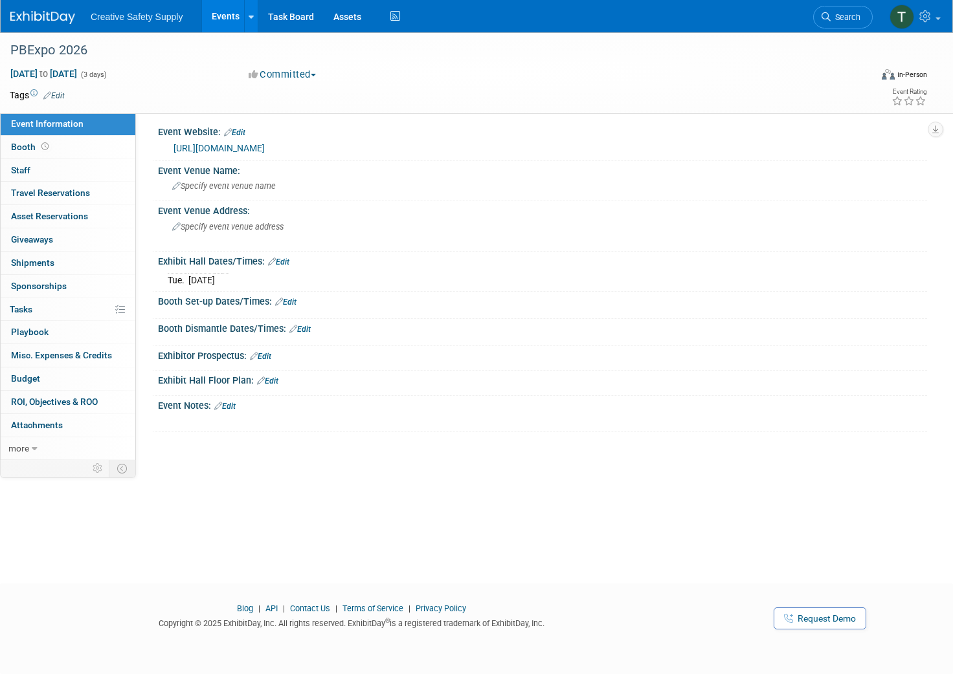
scroll to position [6, 0]
click at [203, 183] on span "Specify event venue name" at bounding box center [224, 186] width 104 height 10
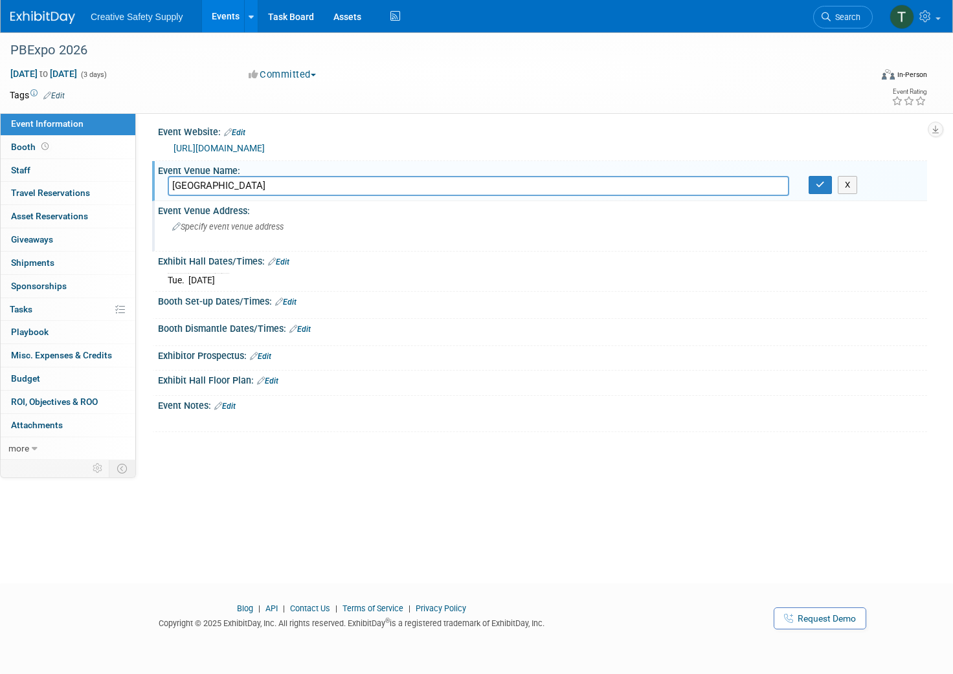
scroll to position [3, 0]
type input "Miami Beach Convention Center"
click at [234, 223] on span "Specify event venue address" at bounding box center [227, 228] width 111 height 10
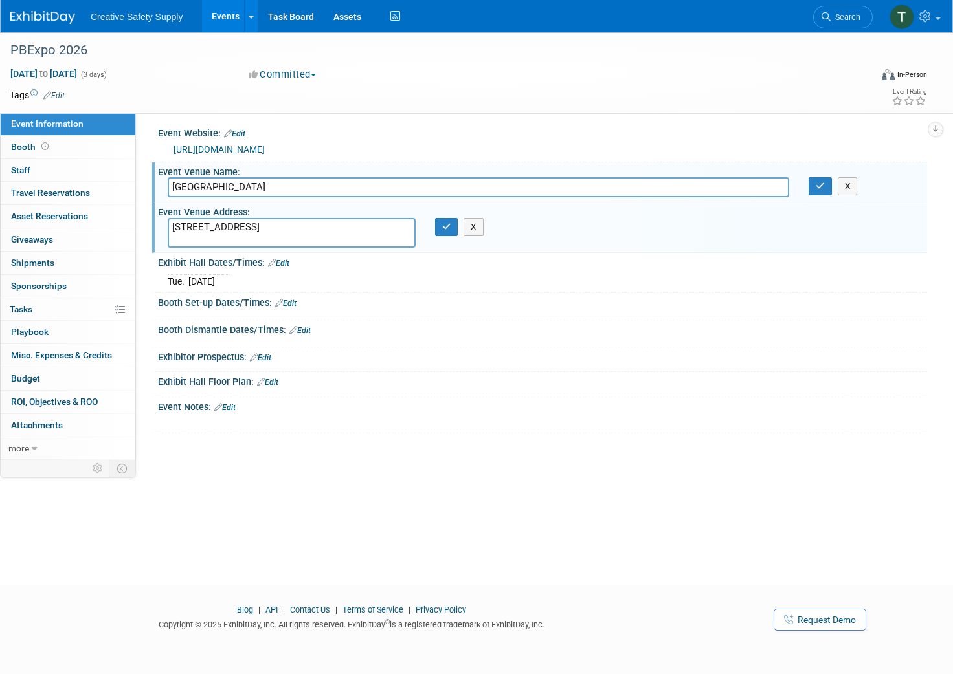
type textarea "1901 Convention Ctr Dr, Miami Beach, FL 33139"
click at [542, 256] on div "Exhibit Hall Dates/Times: Edit" at bounding box center [542, 261] width 769 height 17
click at [411, 342] on div "Booth Dismantle Dates/Times: Edit Save Changes Cancel" at bounding box center [539, 333] width 775 height 27
click at [230, 428] on div "Event Notes: Edit X" at bounding box center [539, 415] width 775 height 37
click at [447, 225] on icon "button" at bounding box center [446, 227] width 9 height 8
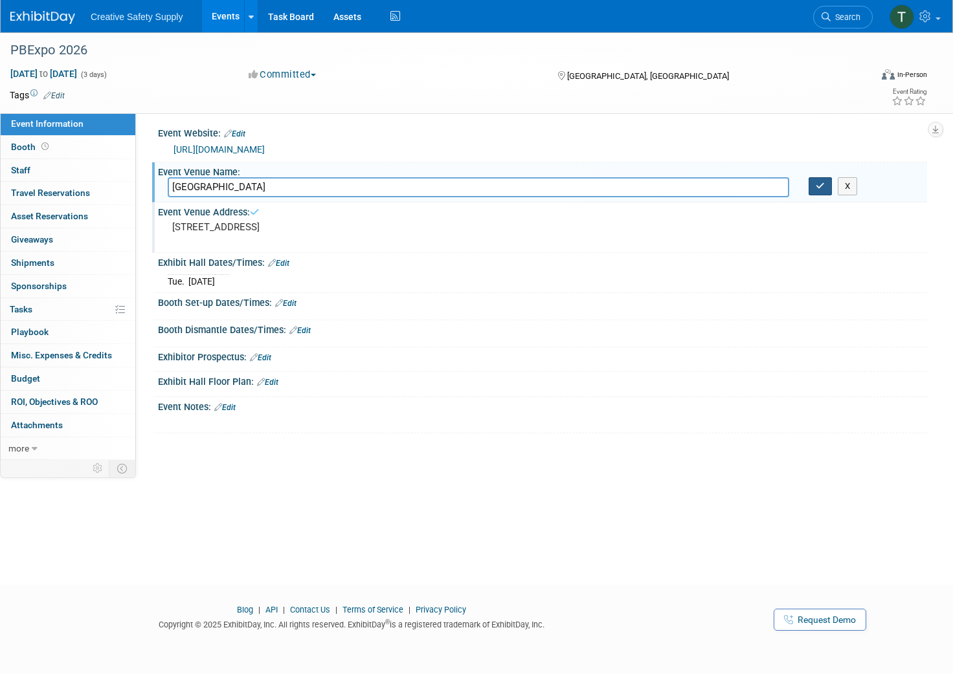
click at [825, 185] on button "button" at bounding box center [819, 186] width 23 height 18
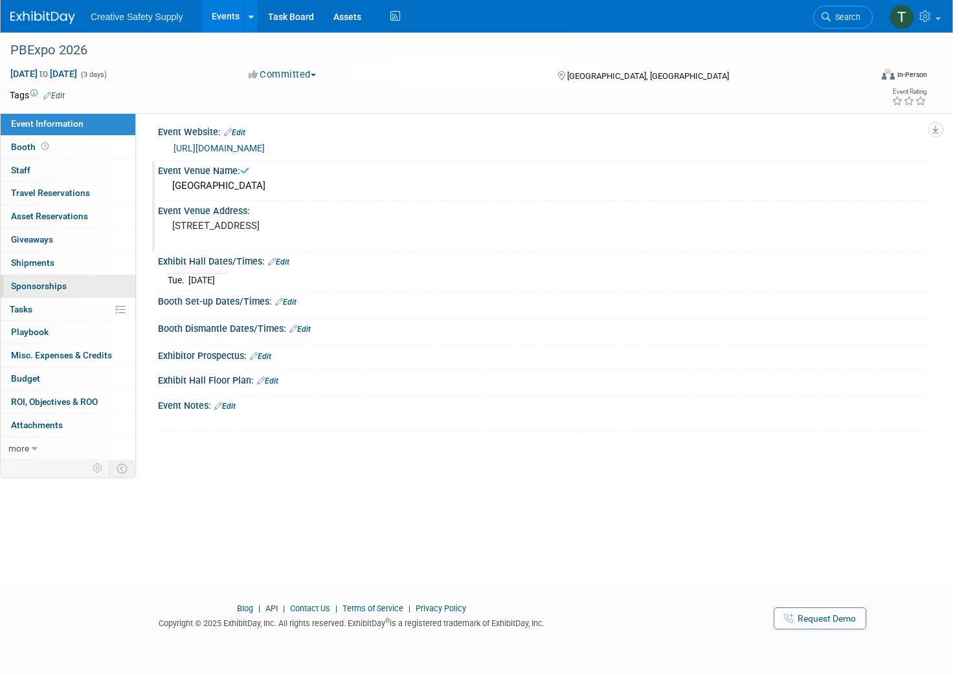
scroll to position [5, 0]
click at [32, 14] on img at bounding box center [42, 17] width 65 height 13
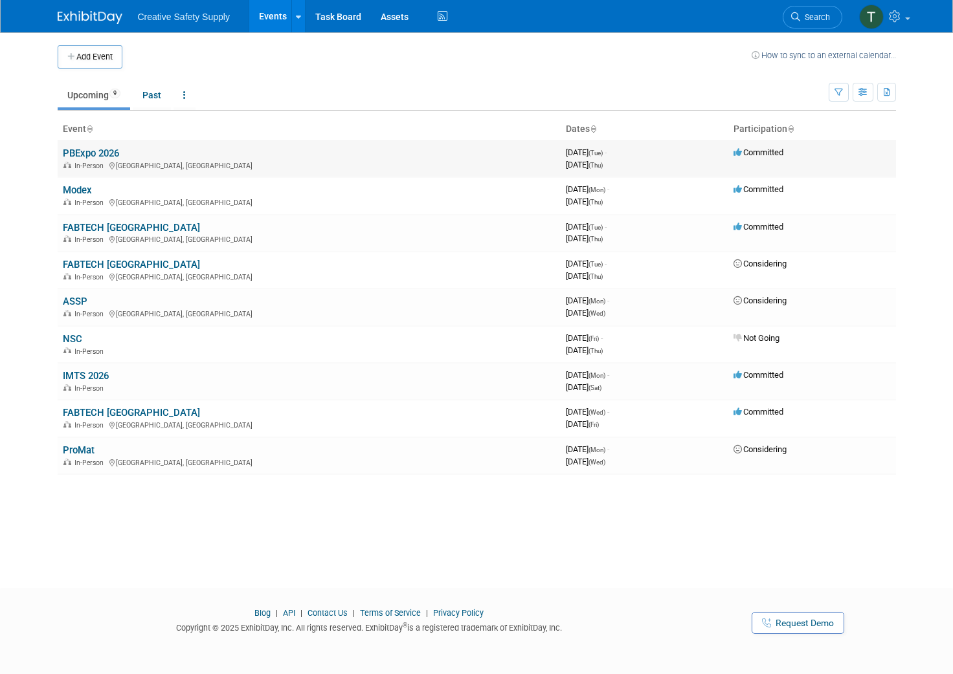
click at [101, 156] on link "PBExpo 2026" at bounding box center [91, 154] width 56 height 12
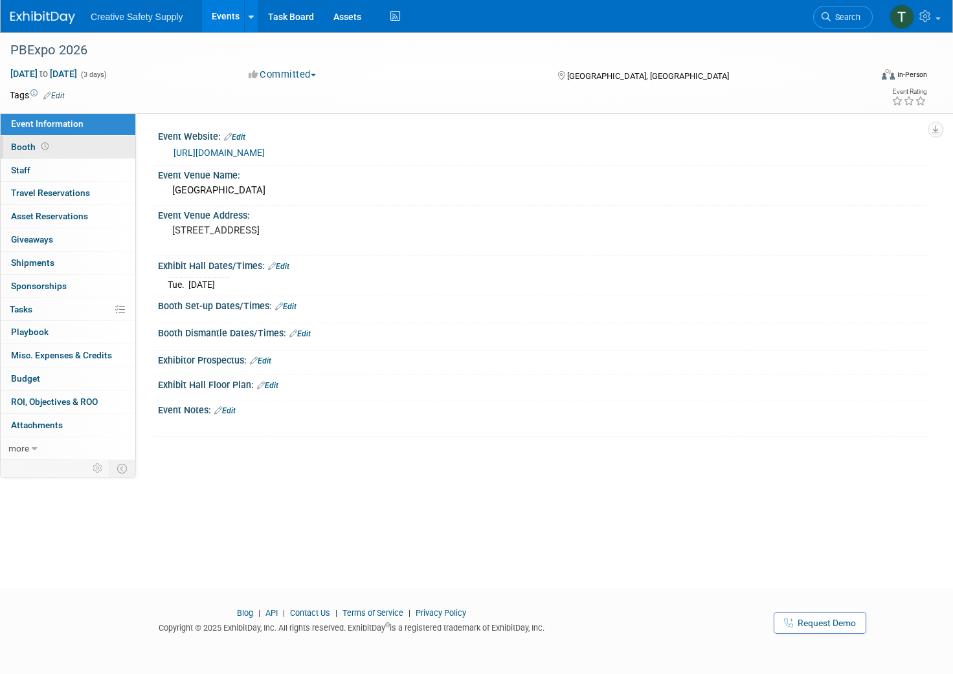
click at [6, 146] on link "Booth" at bounding box center [68, 147] width 135 height 23
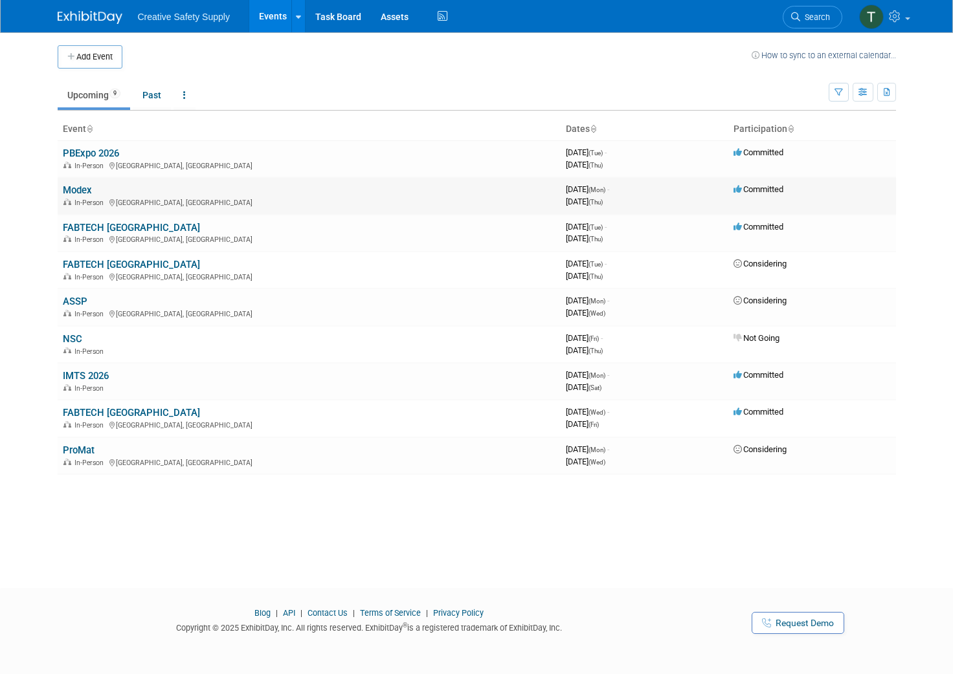
click at [82, 186] on link "Modex" at bounding box center [77, 190] width 29 height 12
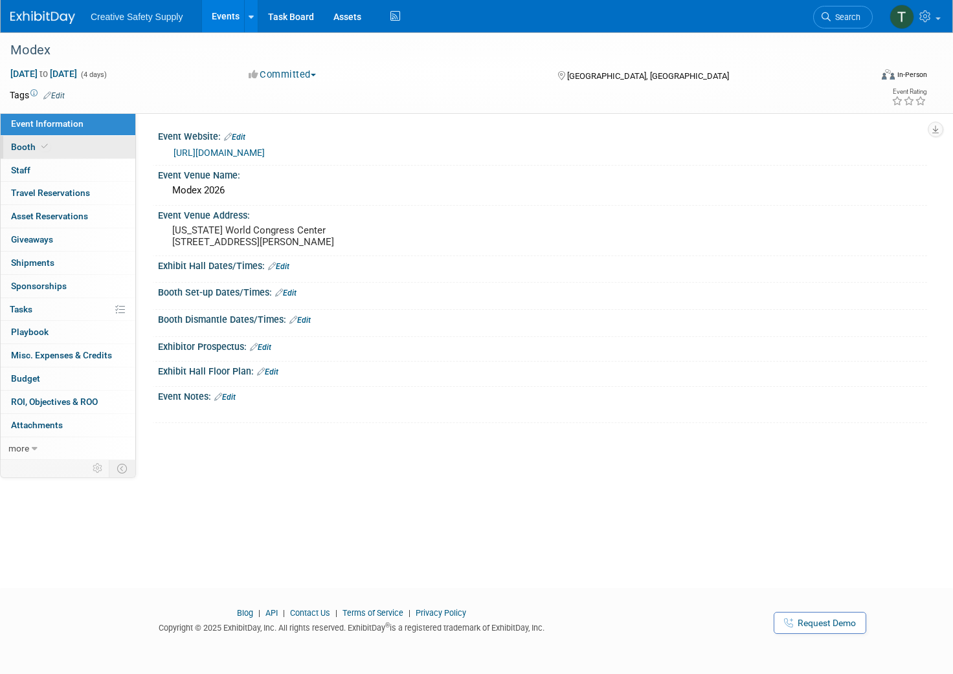
click at [28, 143] on span "Booth" at bounding box center [30, 147] width 39 height 10
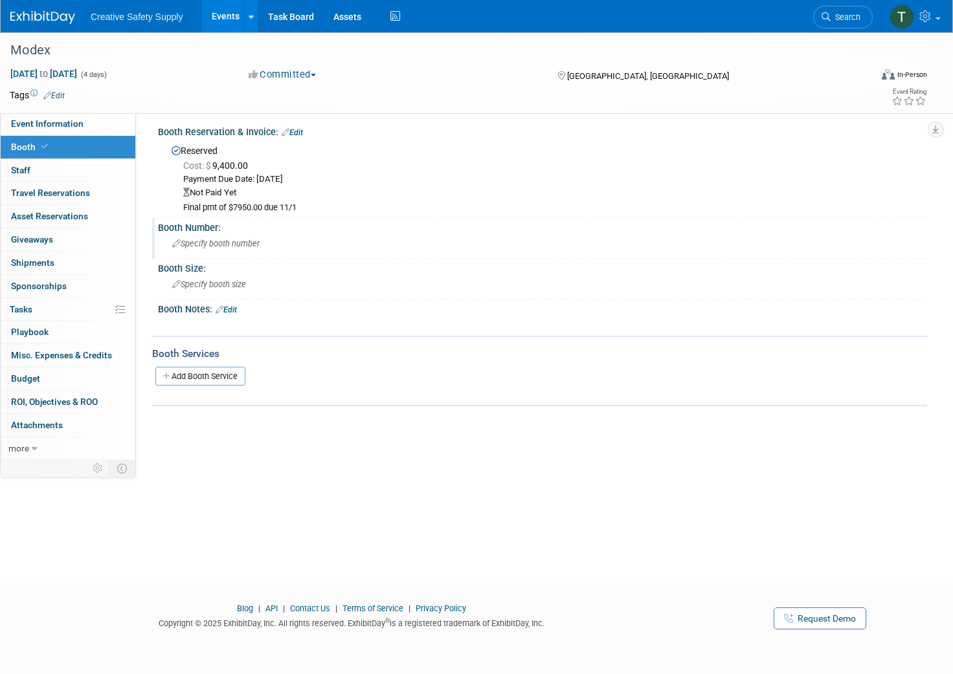
scroll to position [5, 0]
click at [218, 243] on span "Specify booth number" at bounding box center [215, 244] width 87 height 10
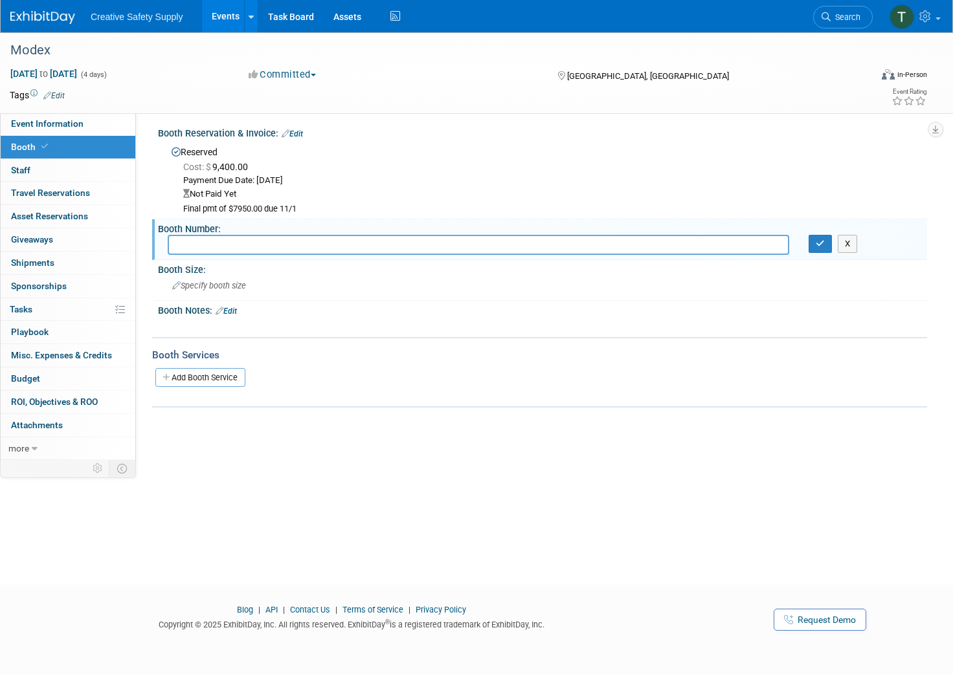
scroll to position [5, 0]
type input "A2306"
click at [219, 282] on span "Specify booth size" at bounding box center [209, 285] width 74 height 10
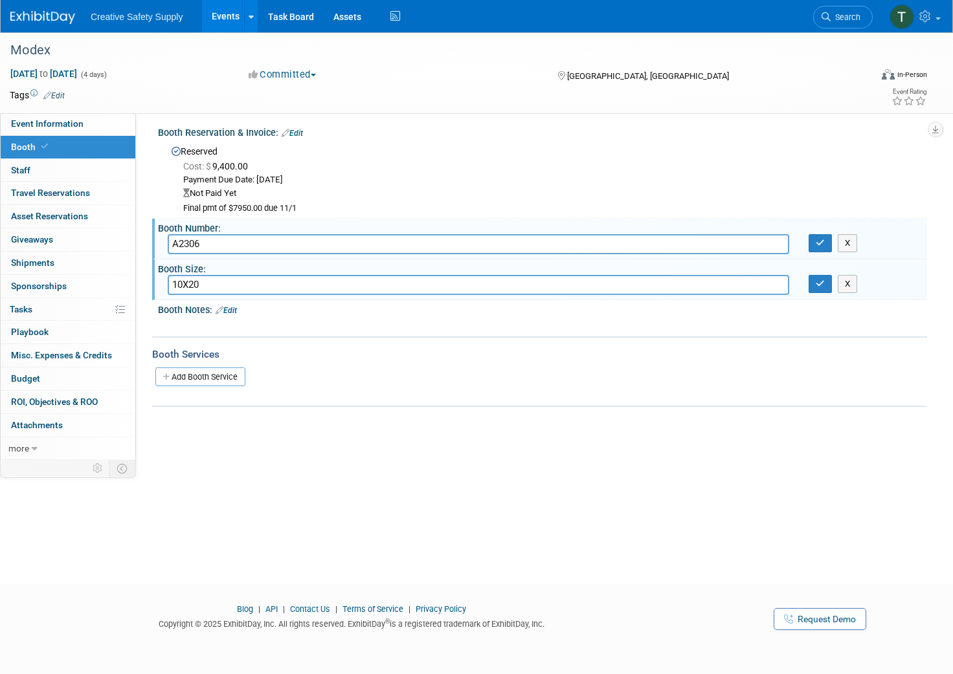
scroll to position [4, 0]
type input "10X20"
click at [823, 280] on icon "button" at bounding box center [819, 284] width 9 height 8
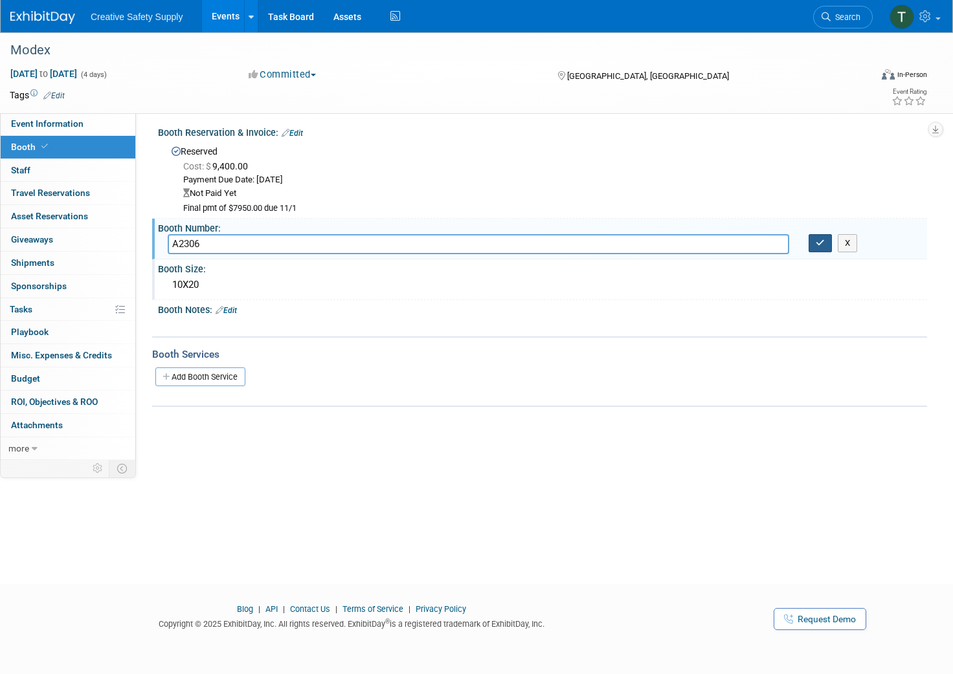
click at [819, 245] on button "button" at bounding box center [819, 243] width 23 height 18
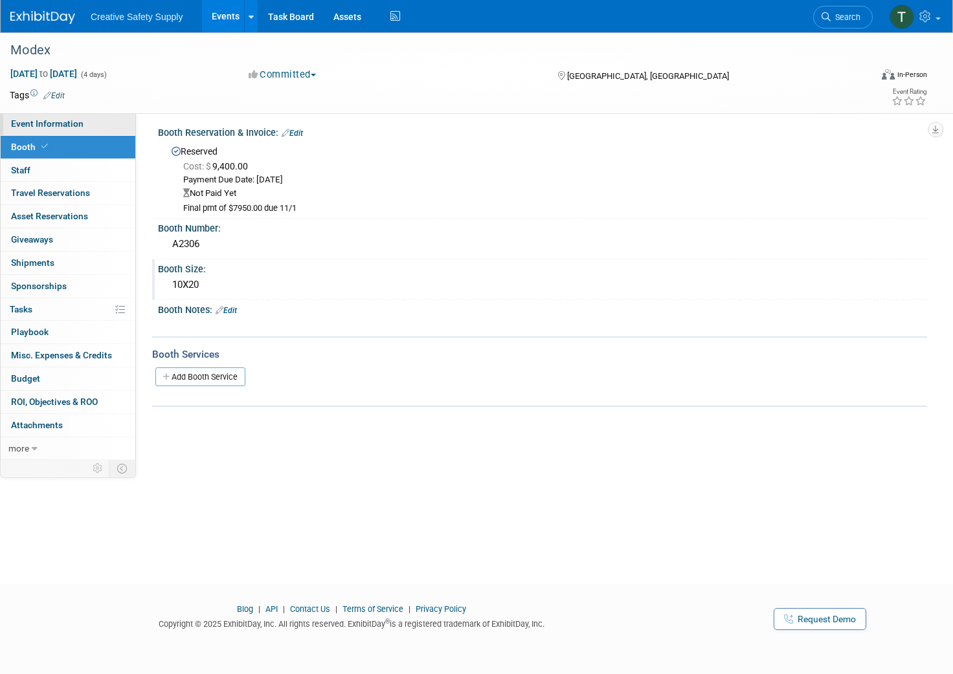
click at [52, 126] on span "Event Information" at bounding box center [47, 123] width 72 height 10
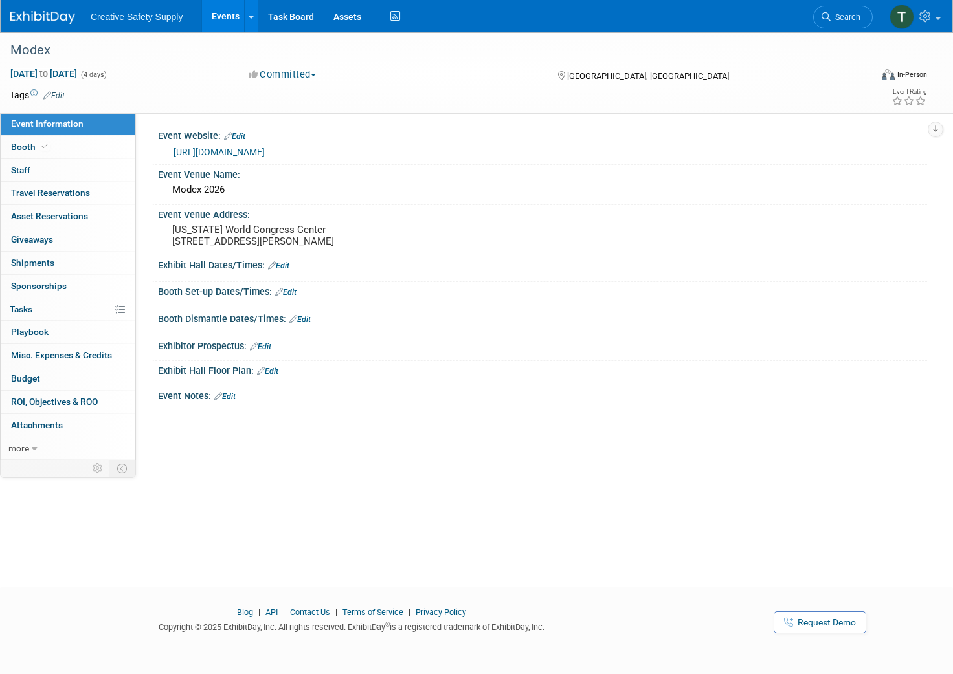
scroll to position [0, 0]
click at [38, 18] on img at bounding box center [42, 17] width 65 height 13
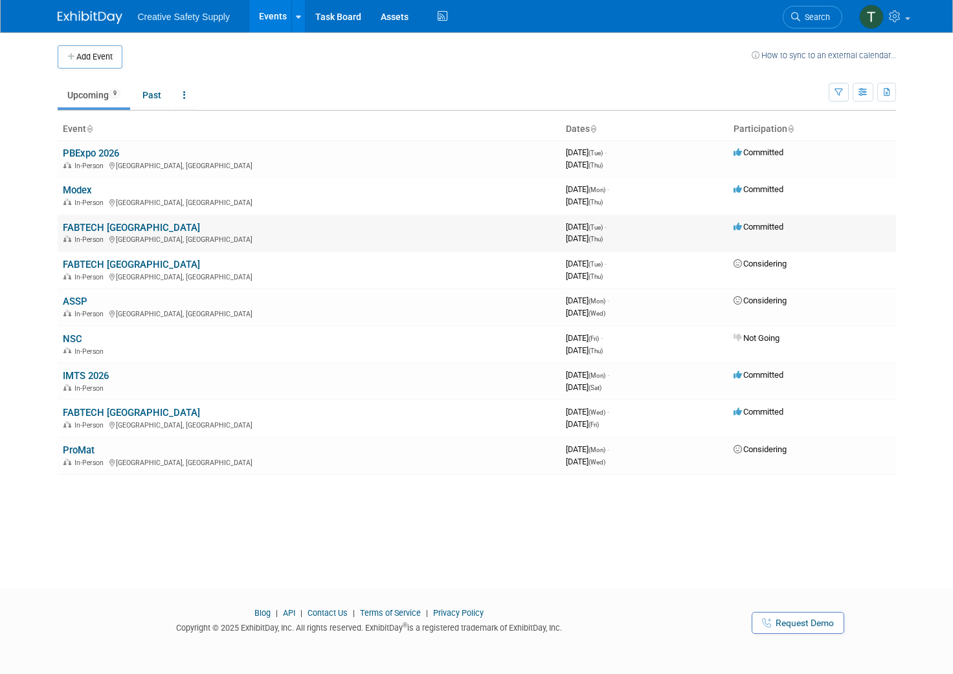
click at [105, 225] on link "FABTECH [GEOGRAPHIC_DATA]" at bounding box center [131, 228] width 137 height 12
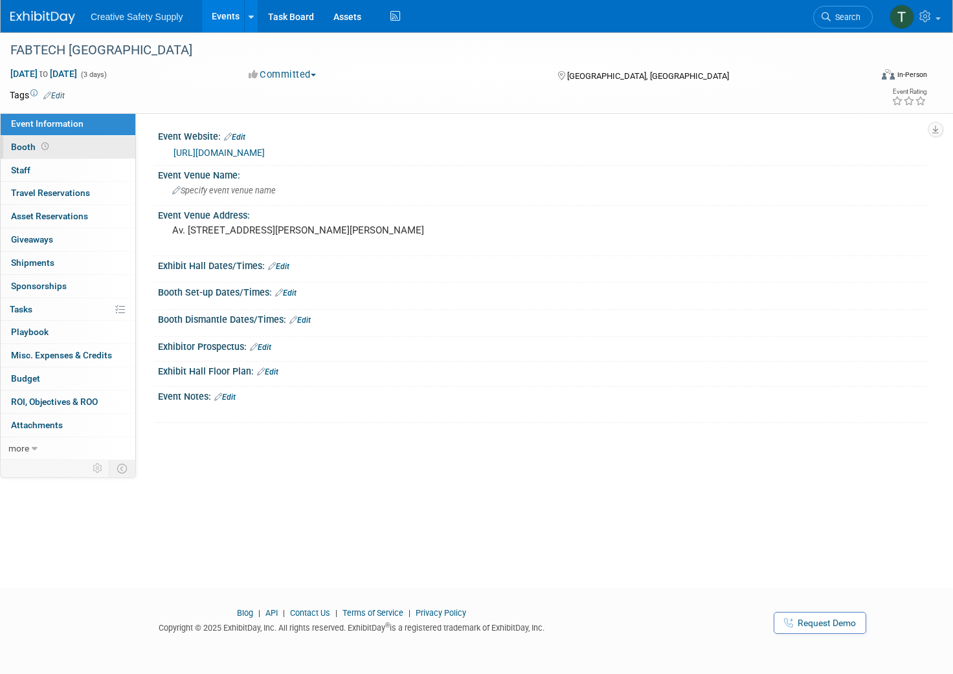
click at [32, 144] on span "Booth" at bounding box center [31, 147] width 40 height 10
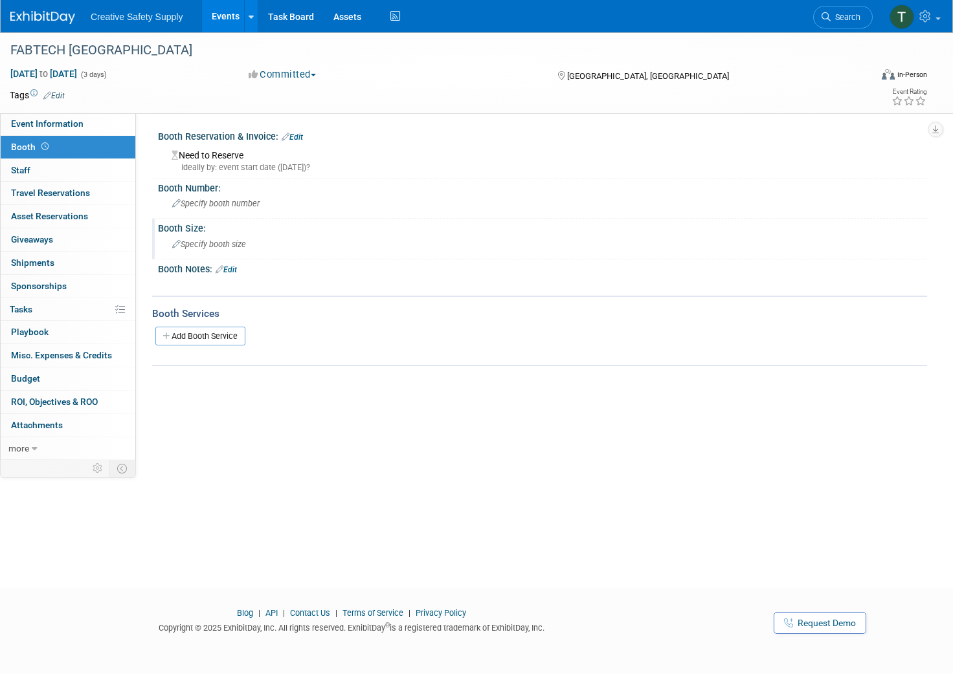
click at [188, 244] on span "Specify booth size" at bounding box center [209, 244] width 74 height 10
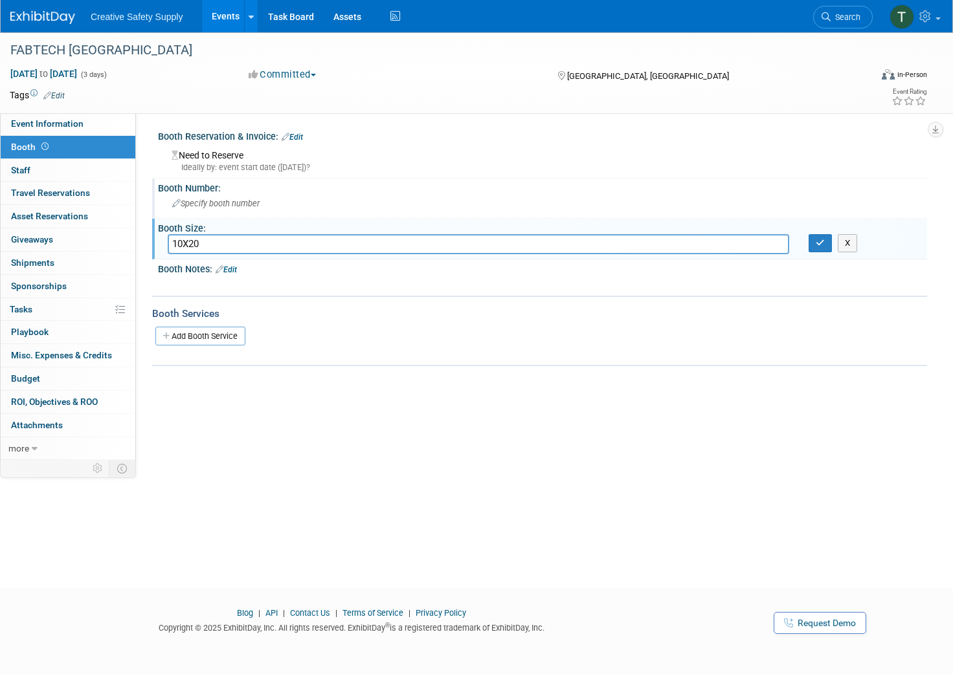
type input "10X20"
click at [223, 201] on span "Specify booth number" at bounding box center [215, 204] width 87 height 10
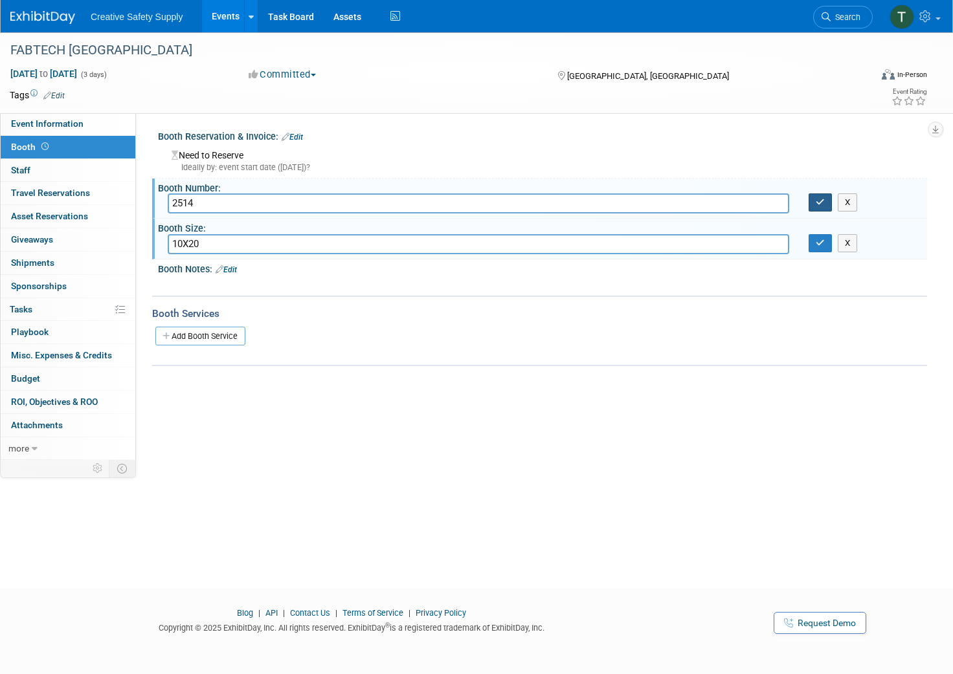
type input "2514"
click at [823, 206] on button "button" at bounding box center [819, 203] width 23 height 18
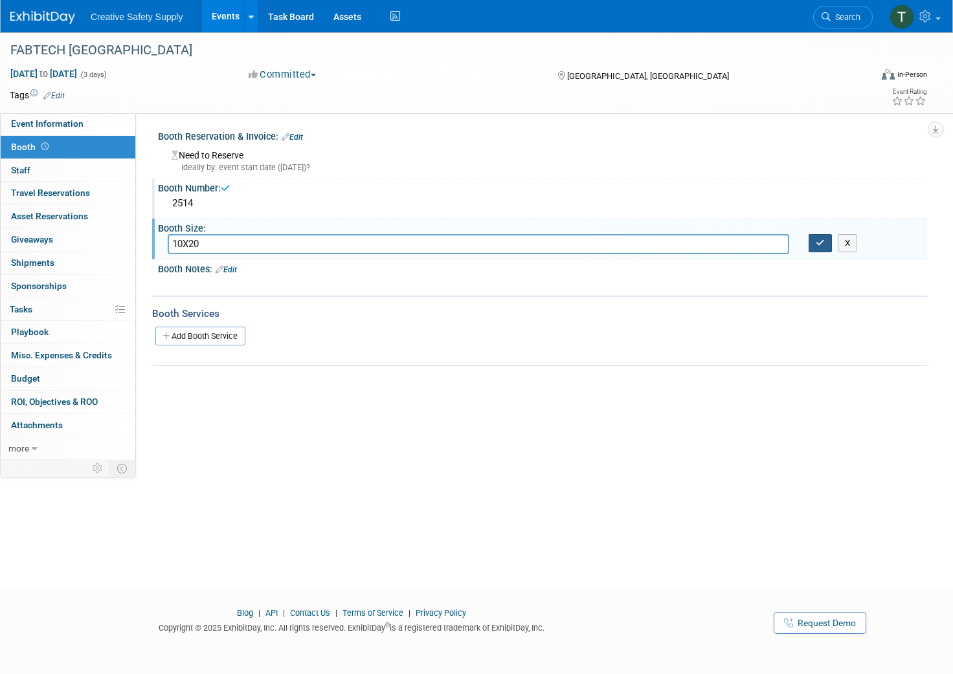
click at [822, 235] on button "button" at bounding box center [819, 243] width 23 height 18
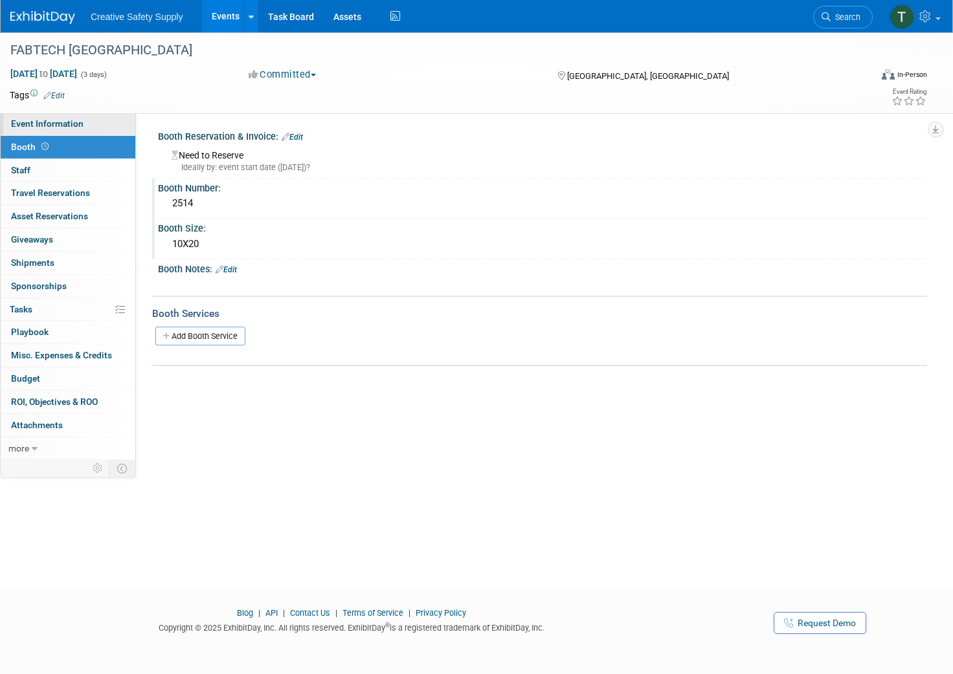
click at [43, 123] on span "Event Information" at bounding box center [47, 123] width 72 height 10
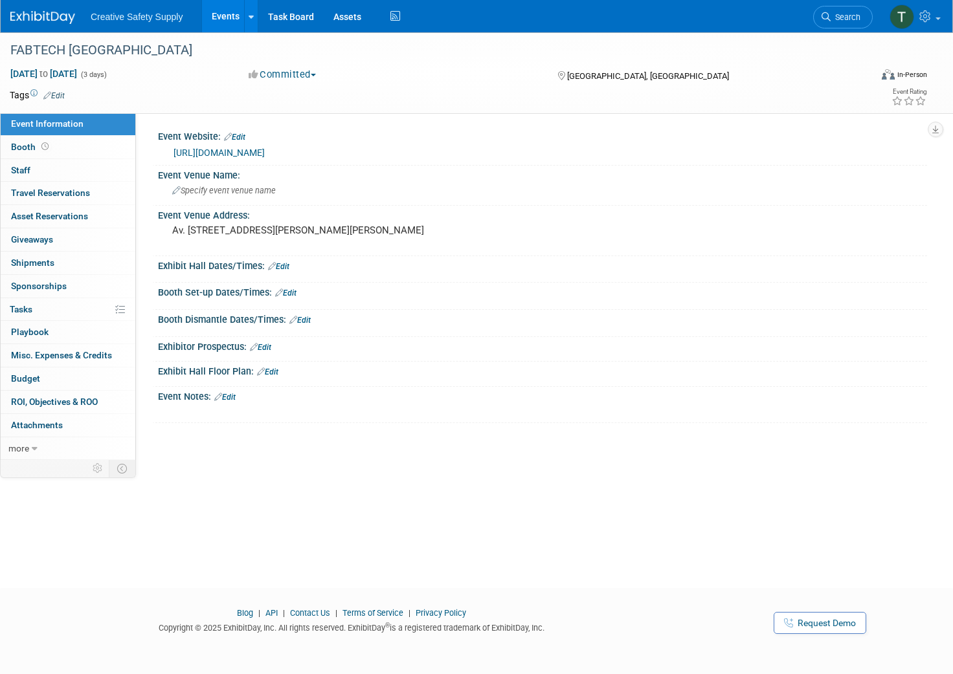
click at [28, 18] on img at bounding box center [42, 17] width 65 height 13
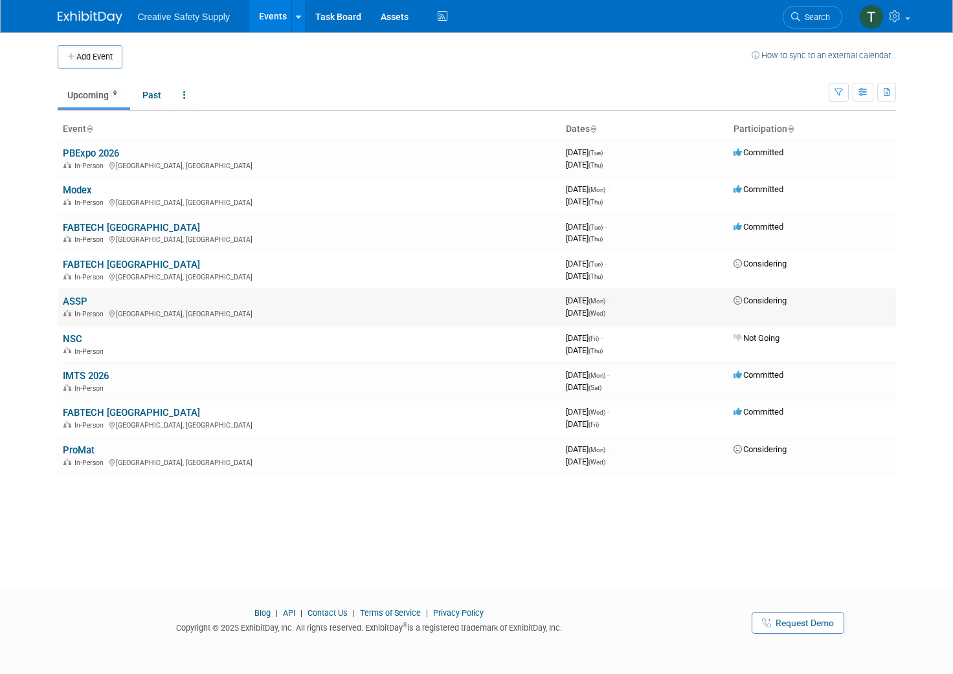
click at [72, 300] on link "ASSP" at bounding box center [75, 302] width 25 height 12
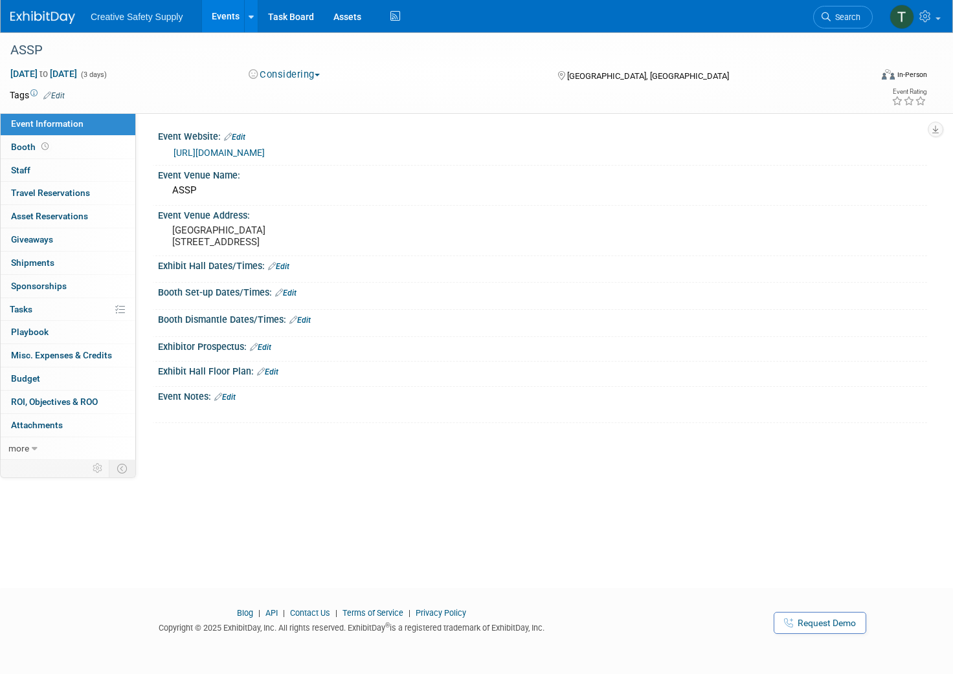
click at [300, 74] on button "Considering" at bounding box center [284, 75] width 81 height 14
click at [186, 64] on div "ASSP" at bounding box center [429, 49] width 858 height 35
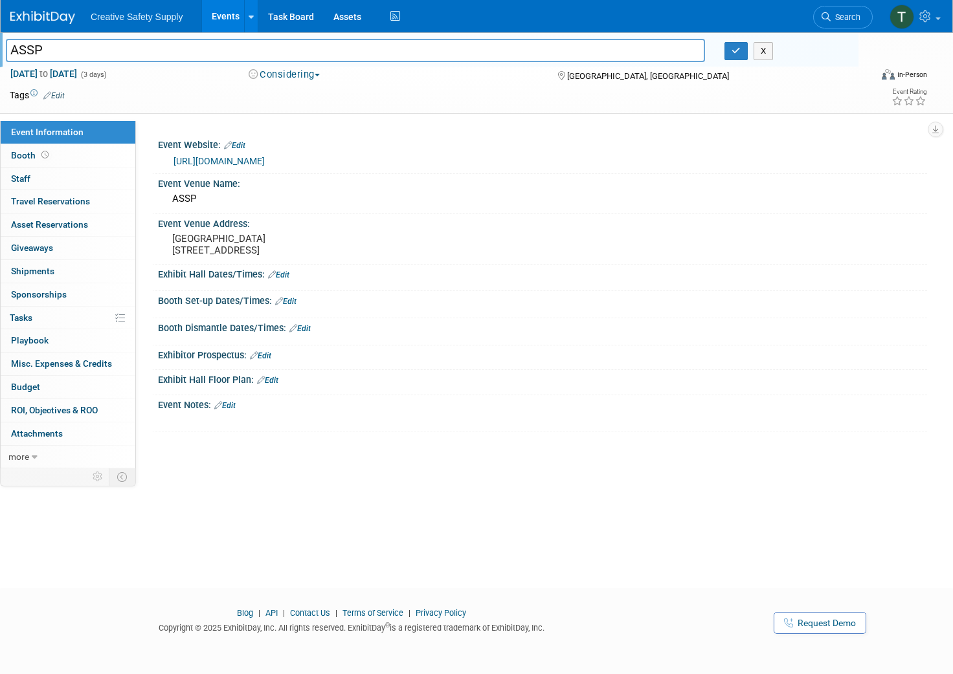
click at [320, 74] on span "button" at bounding box center [317, 75] width 5 height 3
click at [309, 129] on link "Not Going" at bounding box center [296, 132] width 102 height 18
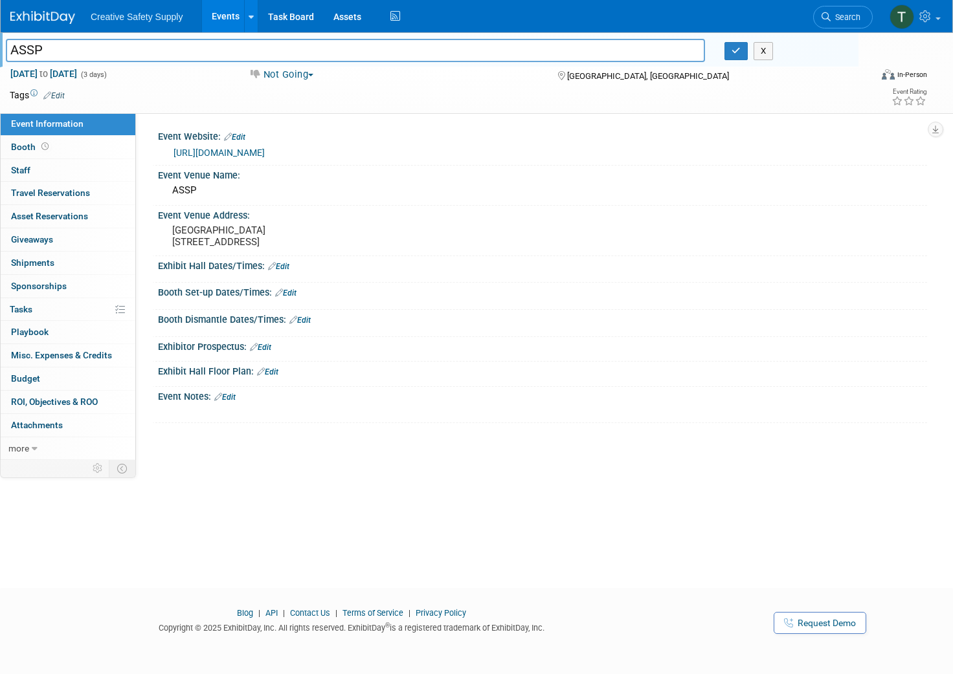
click at [41, 14] on img at bounding box center [42, 17] width 65 height 13
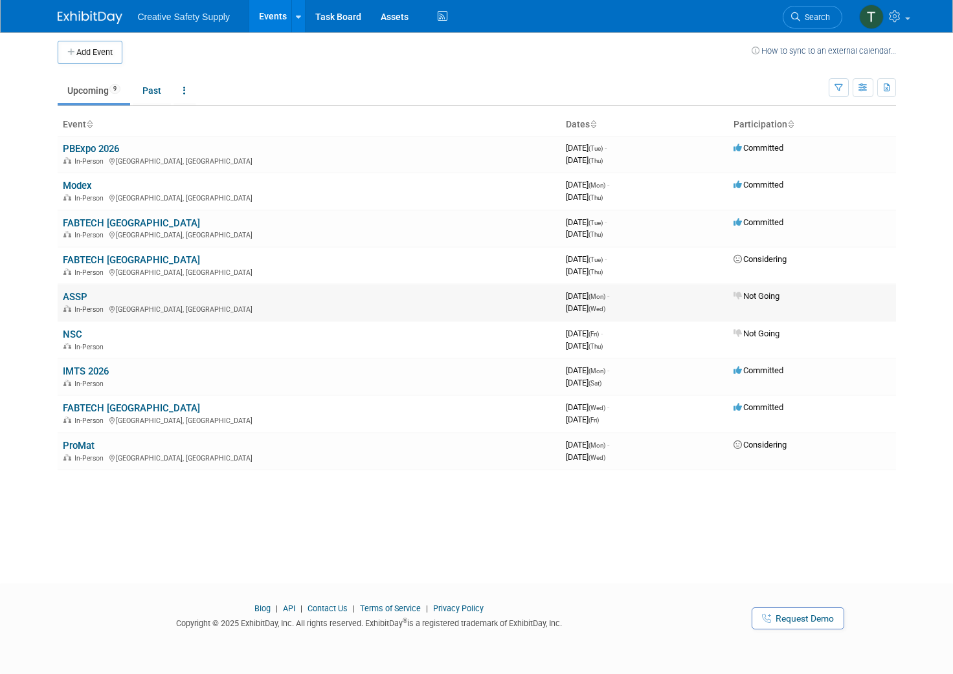
scroll to position [5, 0]
click at [107, 408] on link "FABTECH [GEOGRAPHIC_DATA]" at bounding box center [131, 409] width 137 height 12
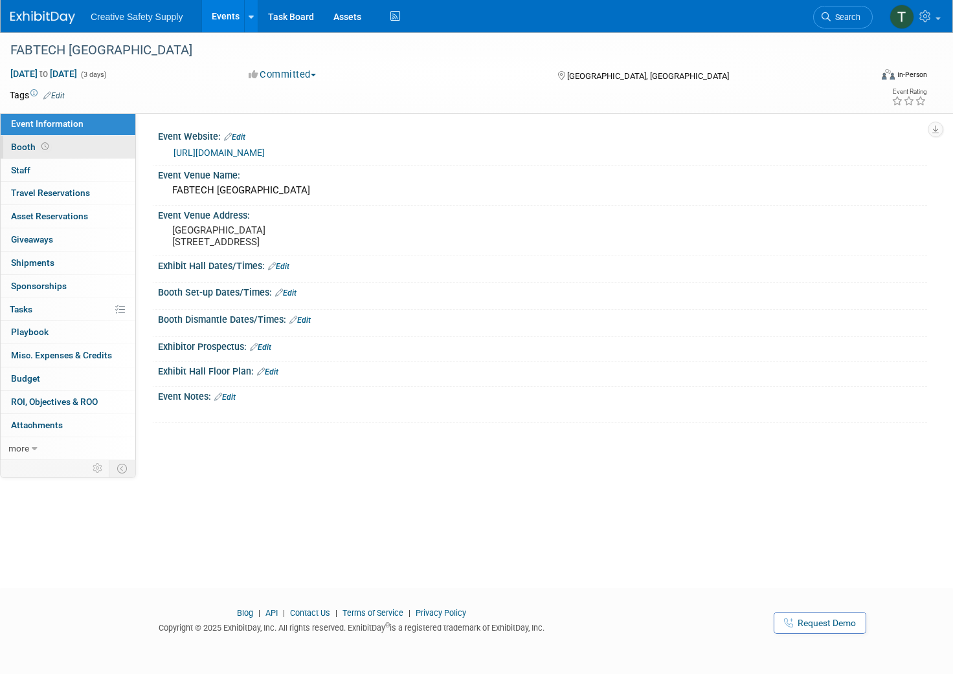
click at [22, 148] on span "Booth" at bounding box center [31, 147] width 40 height 10
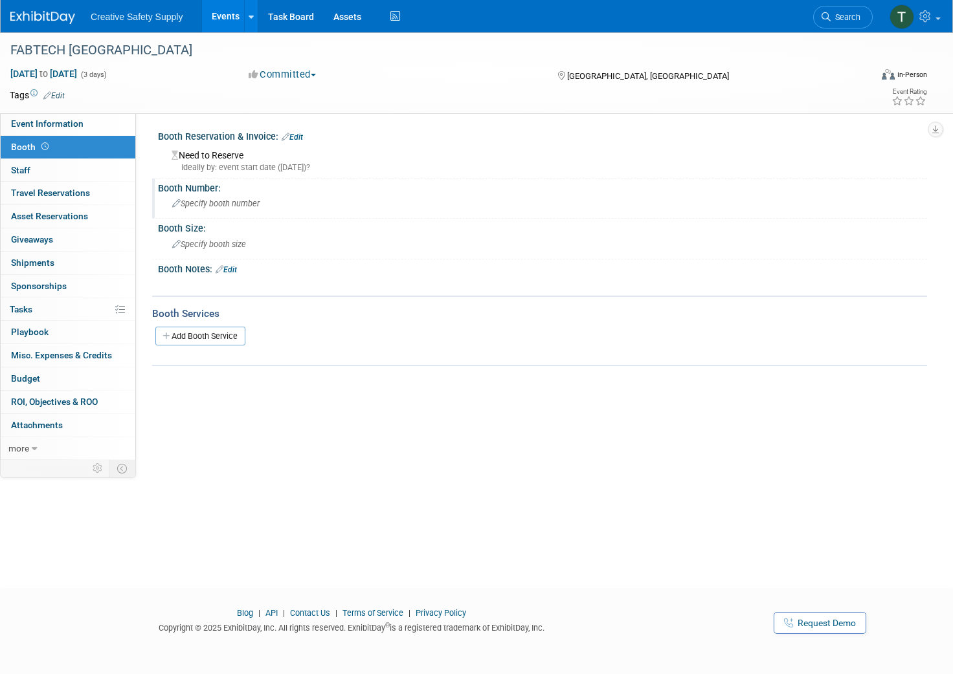
click at [227, 201] on span "Specify booth number" at bounding box center [215, 204] width 87 height 10
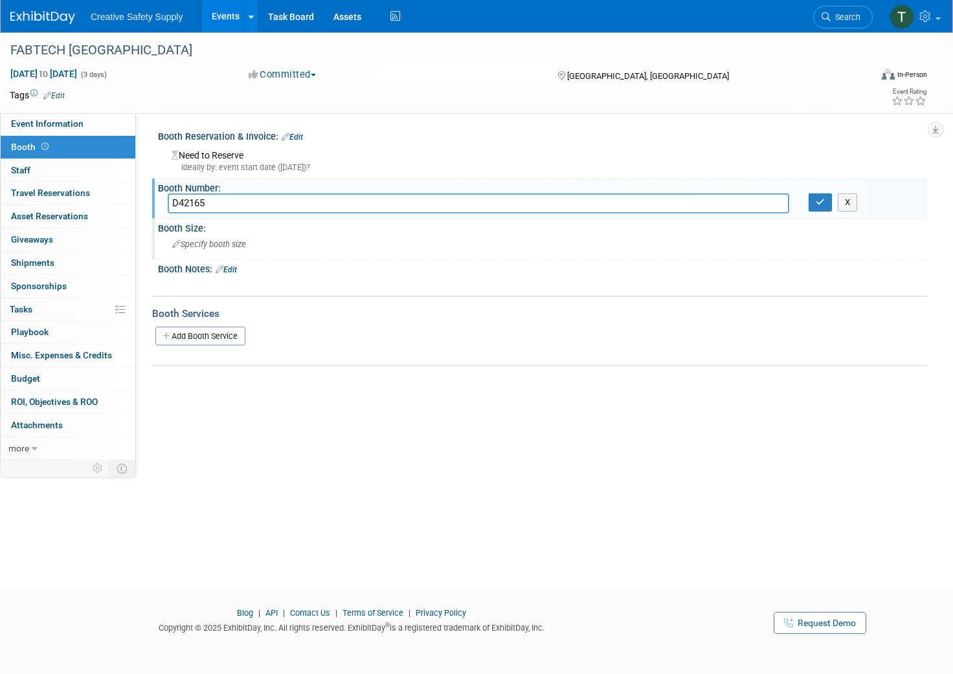
type input "D42165"
click at [227, 240] on span "Specify booth size" at bounding box center [209, 244] width 74 height 10
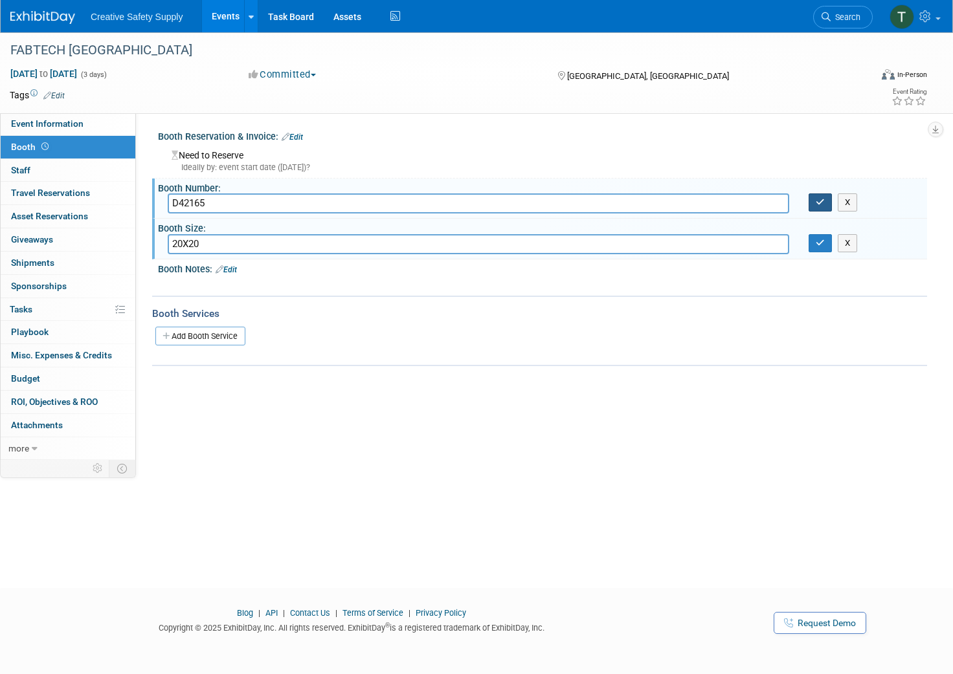
type input "20X20"
click at [817, 201] on icon "button" at bounding box center [819, 202] width 9 height 8
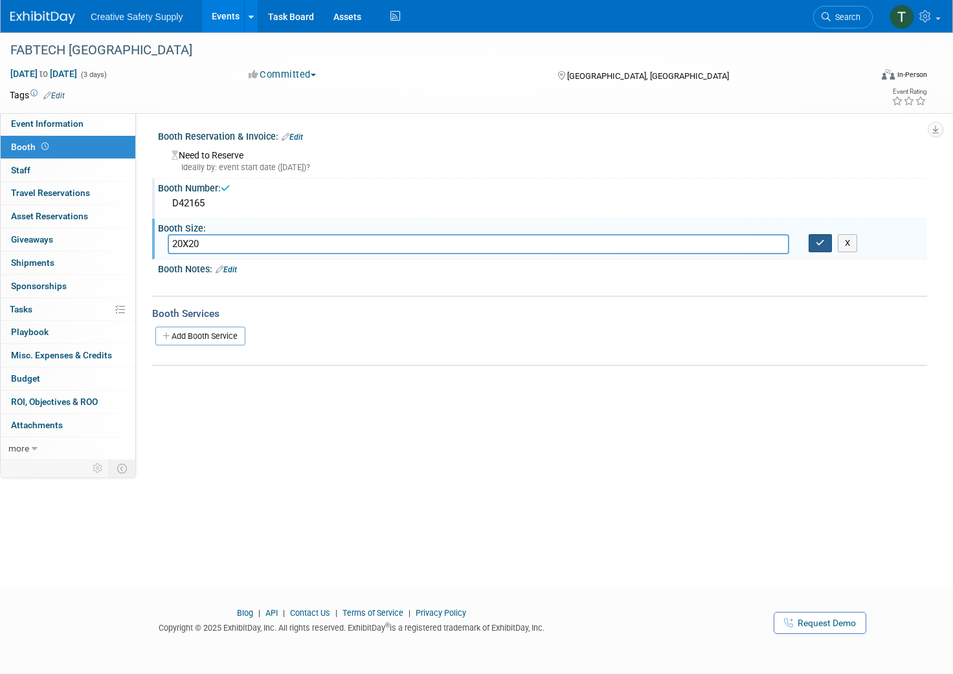
click at [818, 239] on icon "button" at bounding box center [819, 243] width 9 height 8
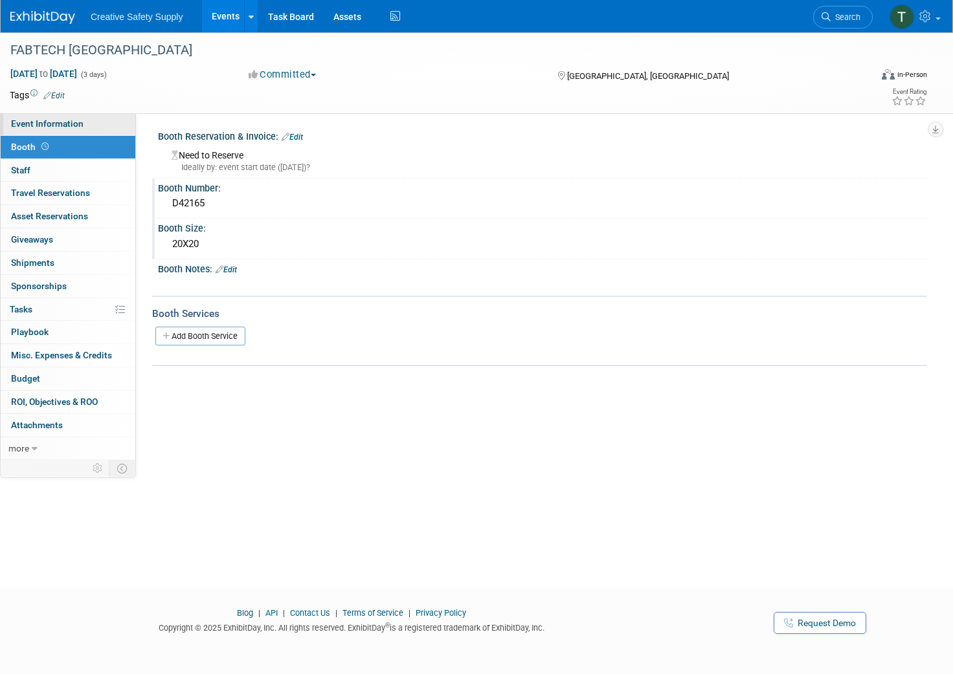
click at [63, 126] on span "Event Information" at bounding box center [47, 123] width 72 height 10
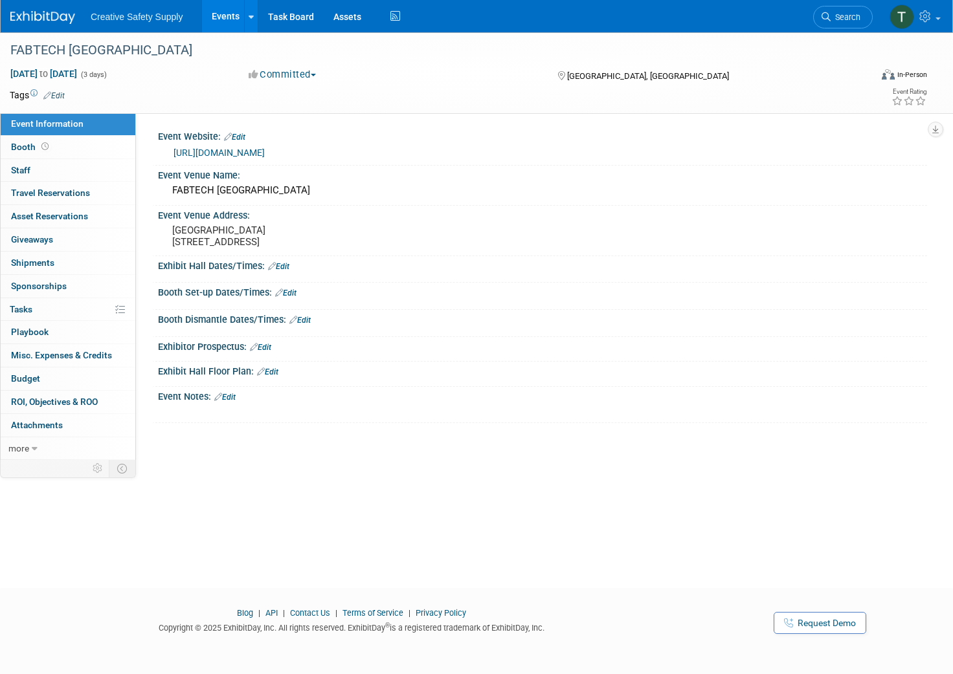
click at [34, 15] on img at bounding box center [42, 17] width 65 height 13
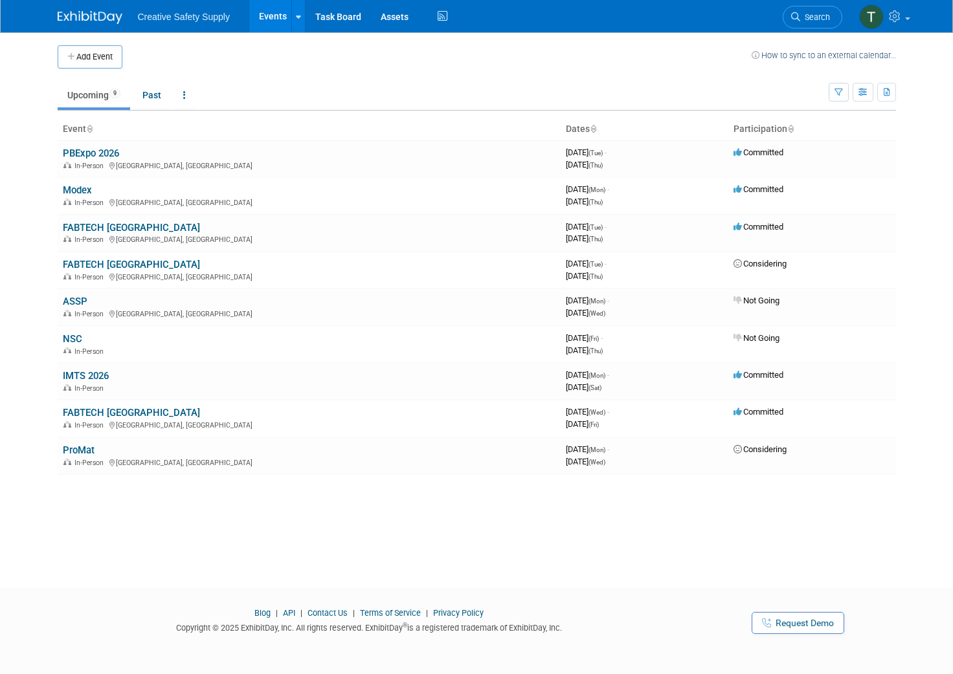
scroll to position [-1, 1]
